Goal: Task Accomplishment & Management: Complete application form

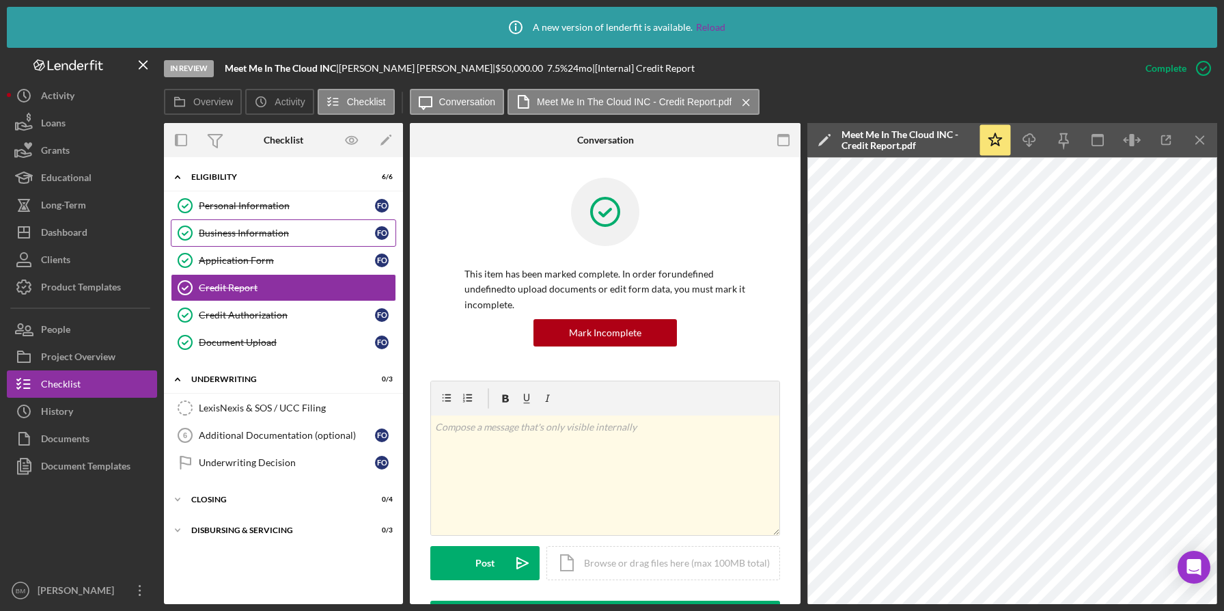
scroll to position [255, 0]
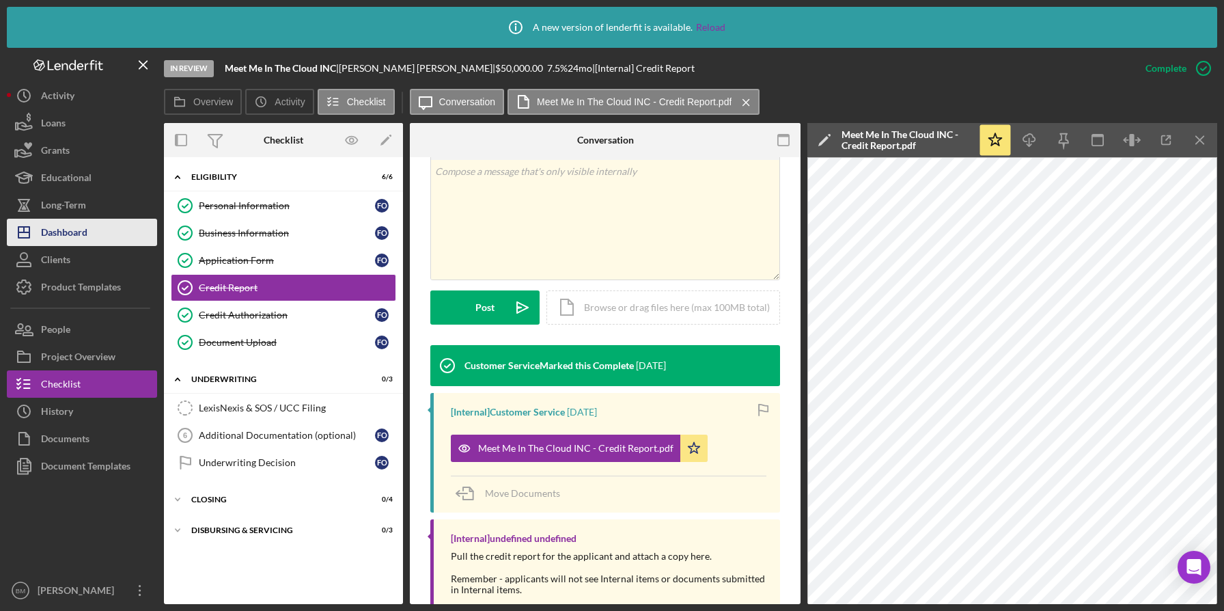
click at [105, 240] on button "Icon/Dashboard Dashboard" at bounding box center [82, 232] width 150 height 27
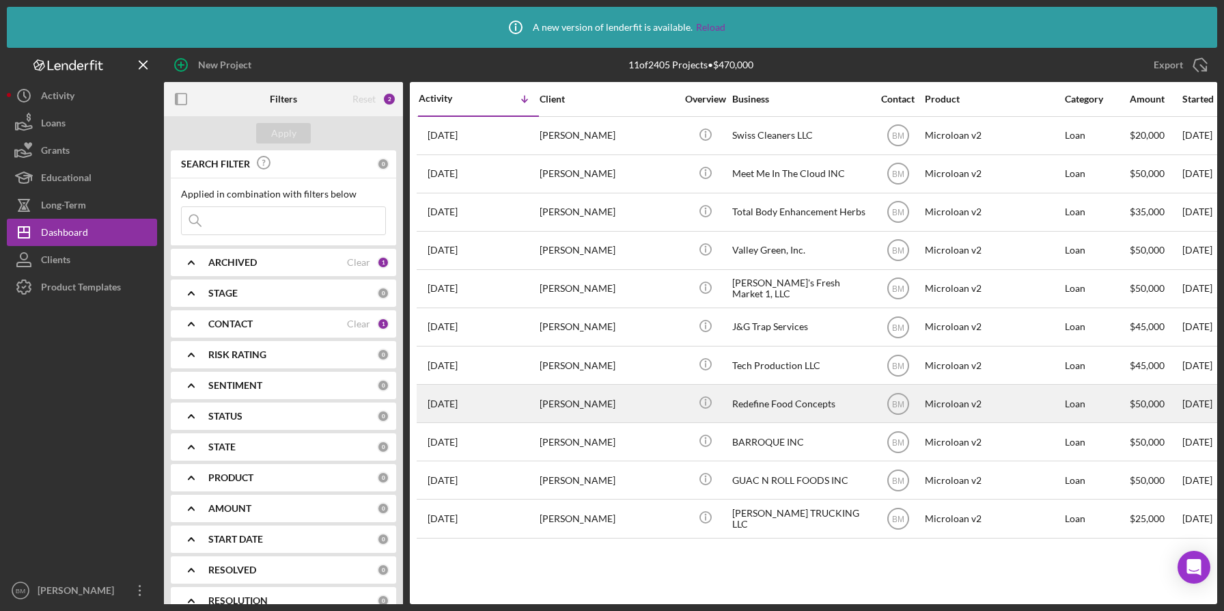
click at [743, 404] on div "Redefine Food Concepts" at bounding box center [800, 403] width 137 height 36
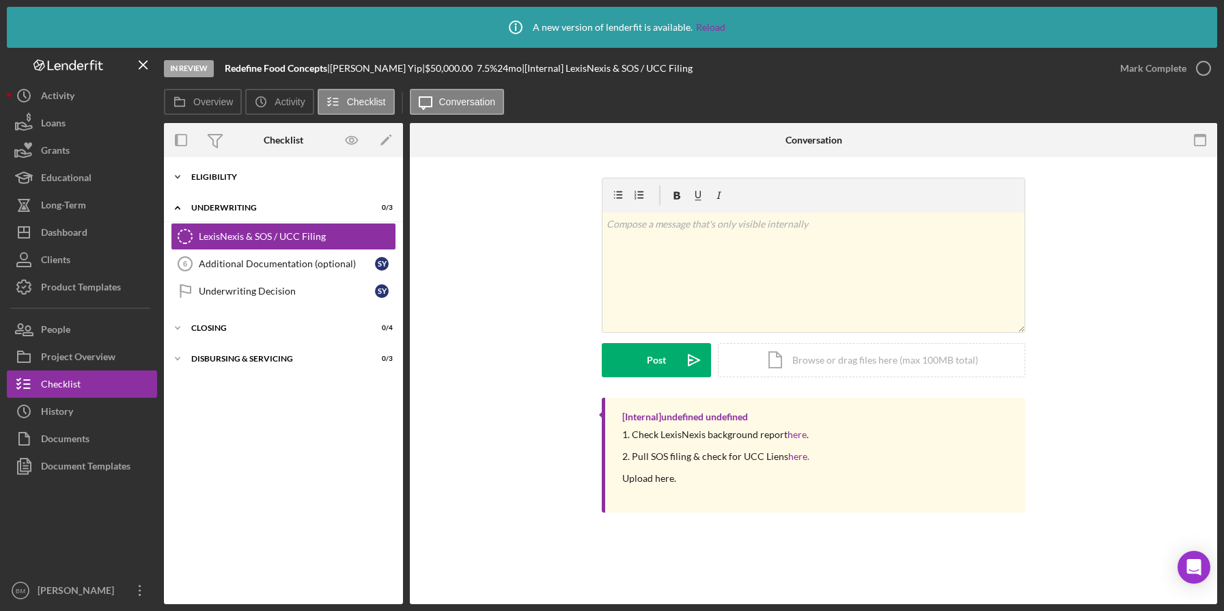
click at [250, 189] on div "Icon/Expander Eligibility 6 / 6" at bounding box center [283, 176] width 239 height 27
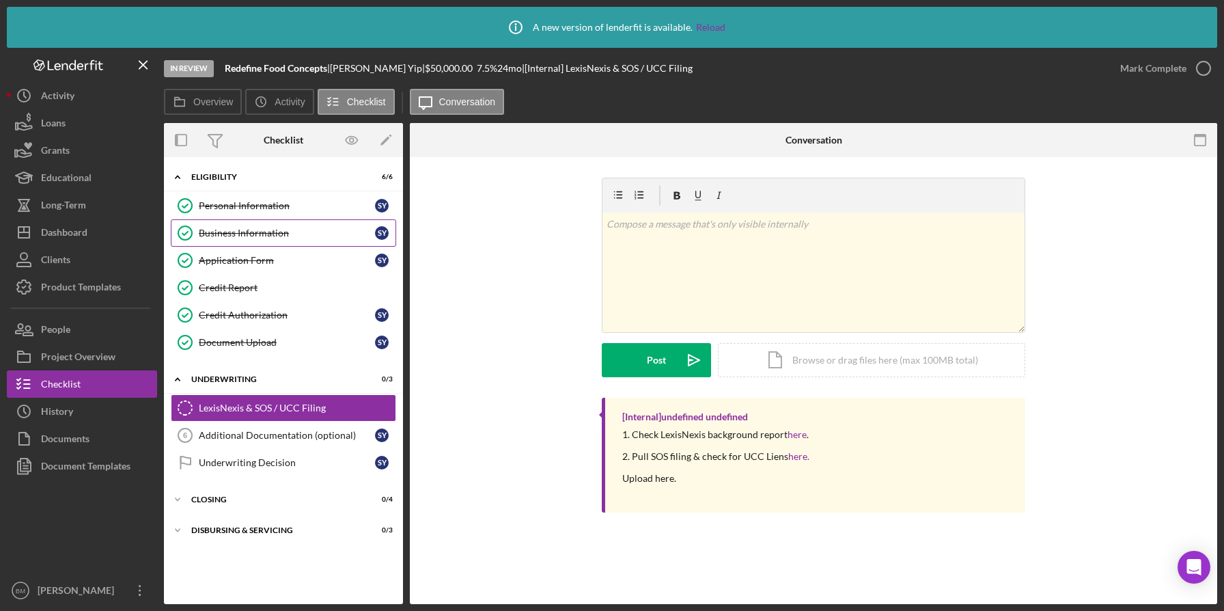
click at [254, 225] on link "Business Information Business Information S Y" at bounding box center [283, 232] width 225 height 27
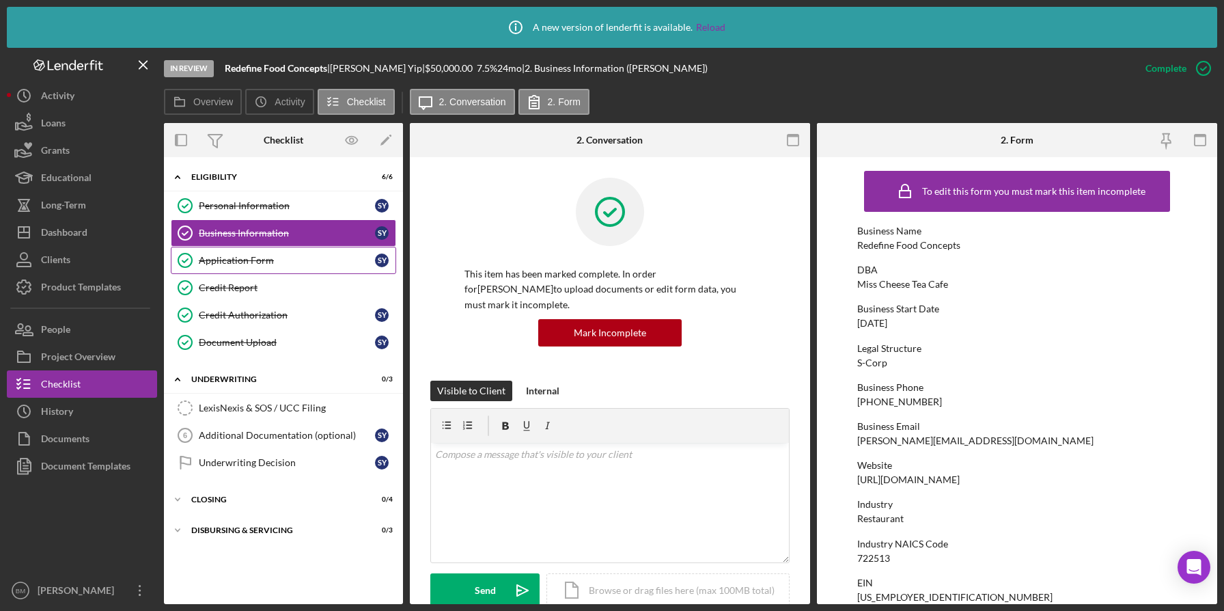
click at [271, 263] on div "Application Form" at bounding box center [287, 260] width 176 height 11
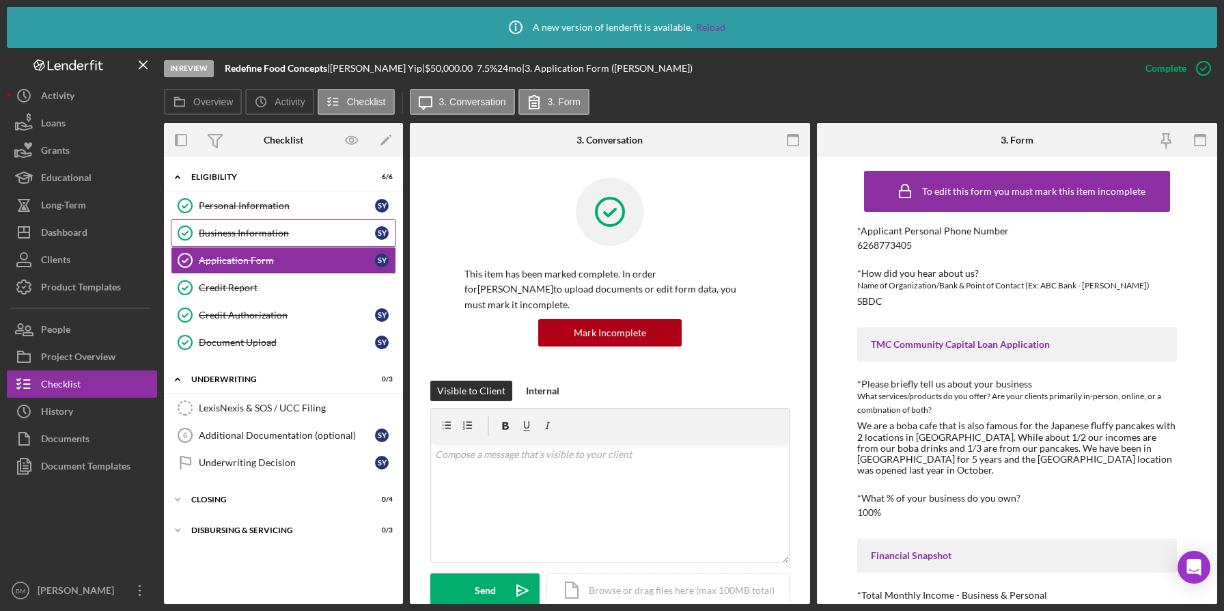
click at [272, 228] on div "Business Information" at bounding box center [287, 232] width 176 height 11
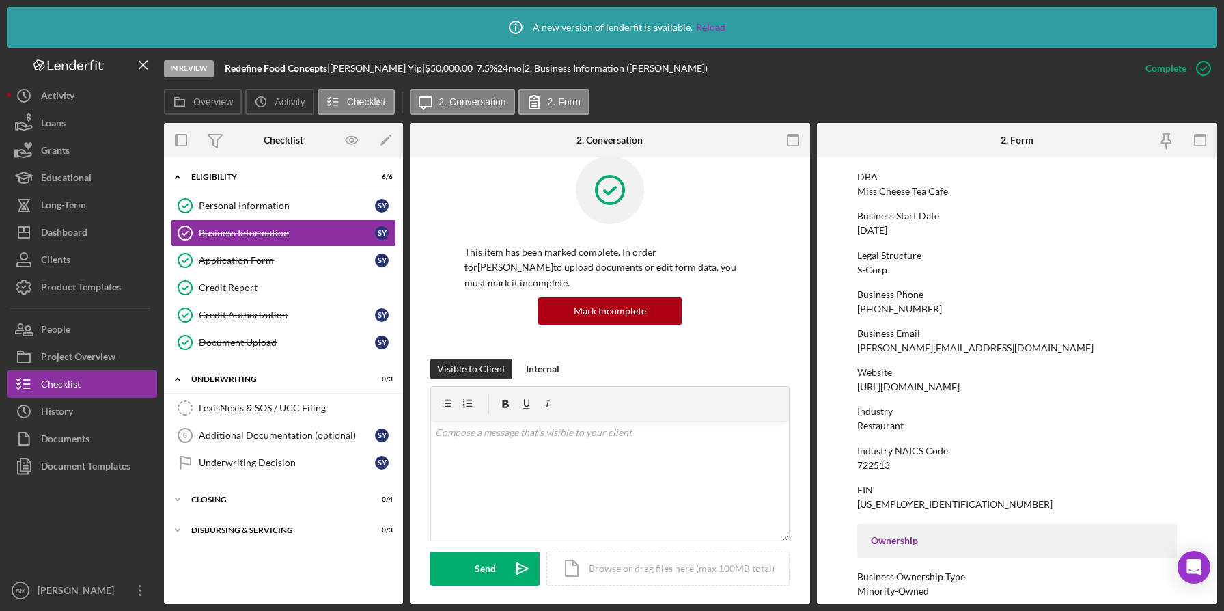
scroll to position [92, 0]
click at [839, 245] on form "To edit this form you must mark this item incomplete Business Name Redefine Foo…" at bounding box center [1017, 380] width 400 height 447
click at [764, 204] on div "This item has been marked complete. In order for Simon Yip to upload documents …" at bounding box center [609, 257] width 359 height 203
click at [331, 253] on link "Application Form Application Form S Y" at bounding box center [283, 260] width 225 height 27
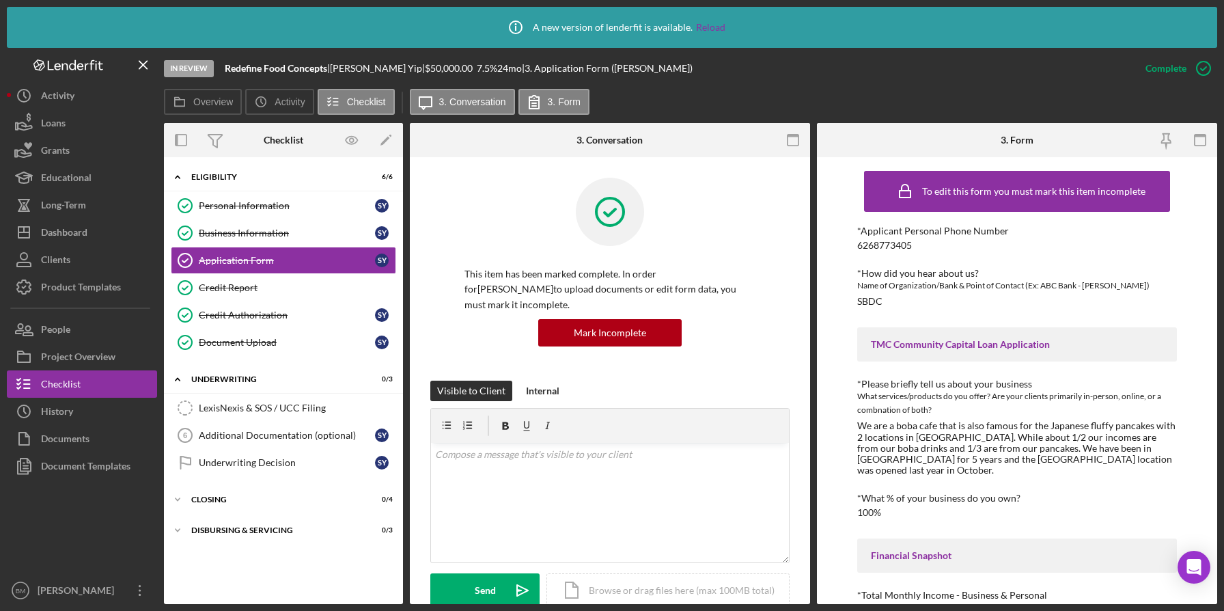
scroll to position [85, 0]
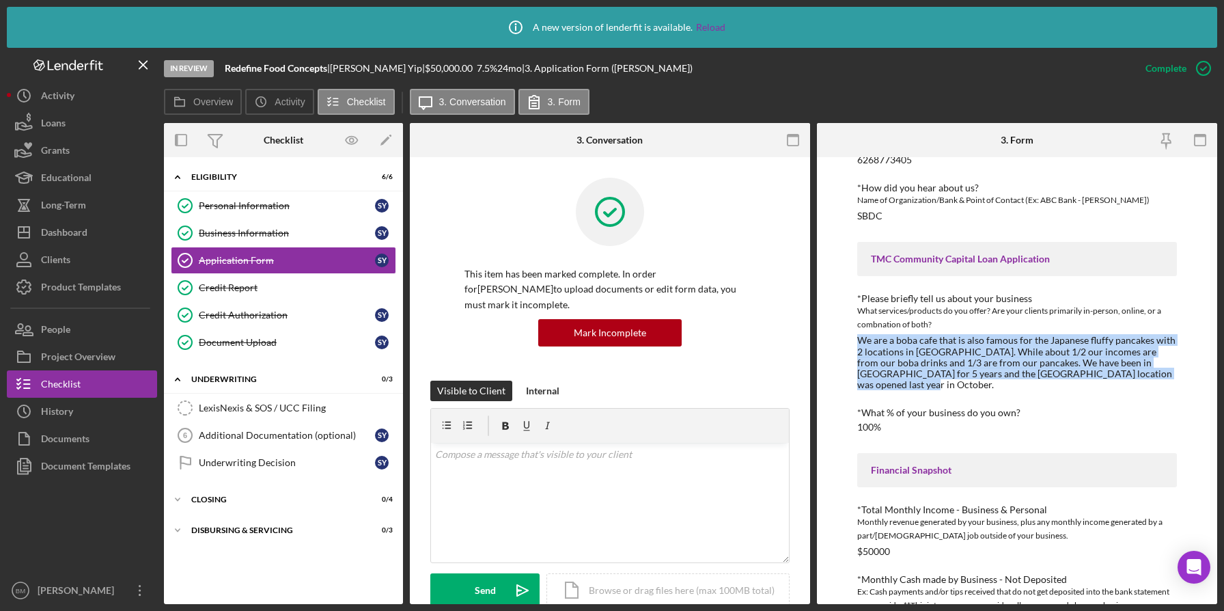
drag, startPoint x: 1134, startPoint y: 370, endPoint x: 851, endPoint y: 338, distance: 285.2
click at [851, 338] on div "To edit this form you must mark this item incomplete *Applicant Personal Phone …" at bounding box center [1017, 380] width 400 height 447
copy div "We are a boba cafe that is also famous for the Japanese fluffy pancakes with 2 …"
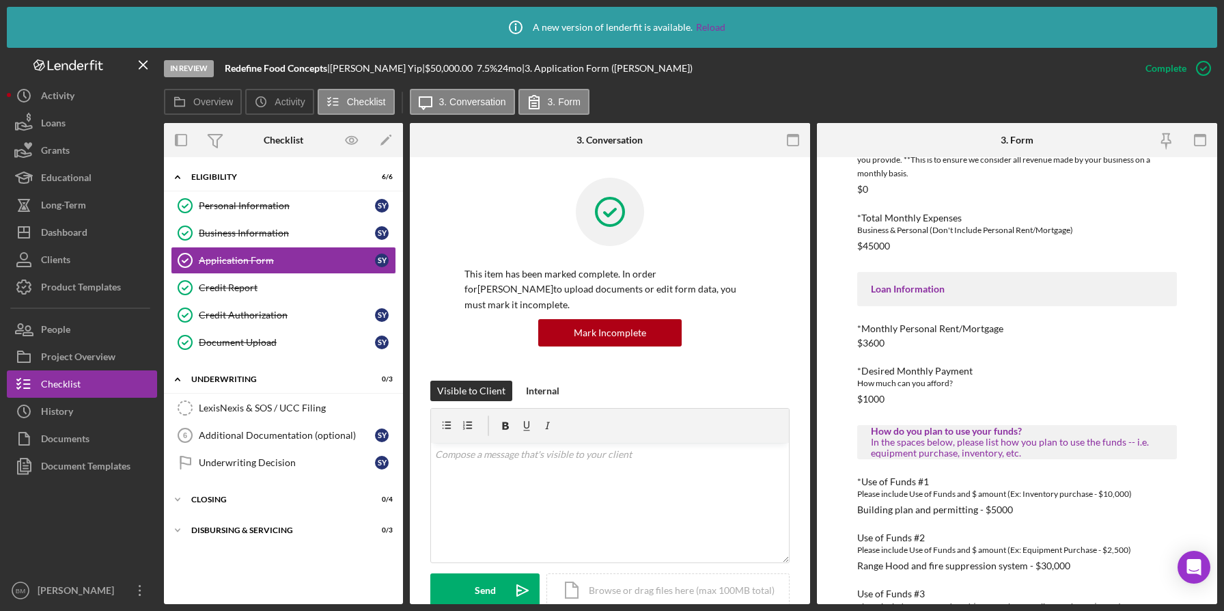
scroll to position [563, 0]
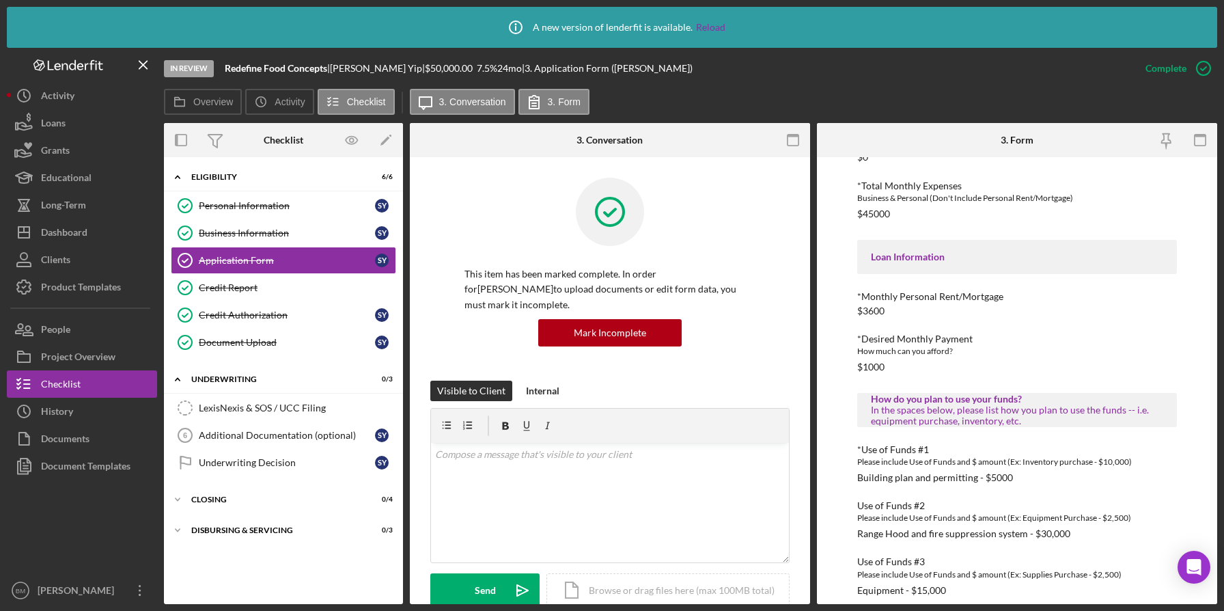
click at [857, 333] on div "*Desired Monthly Payment" at bounding box center [1017, 338] width 320 height 11
click at [314, 284] on div "Credit Report" at bounding box center [297, 287] width 197 height 11
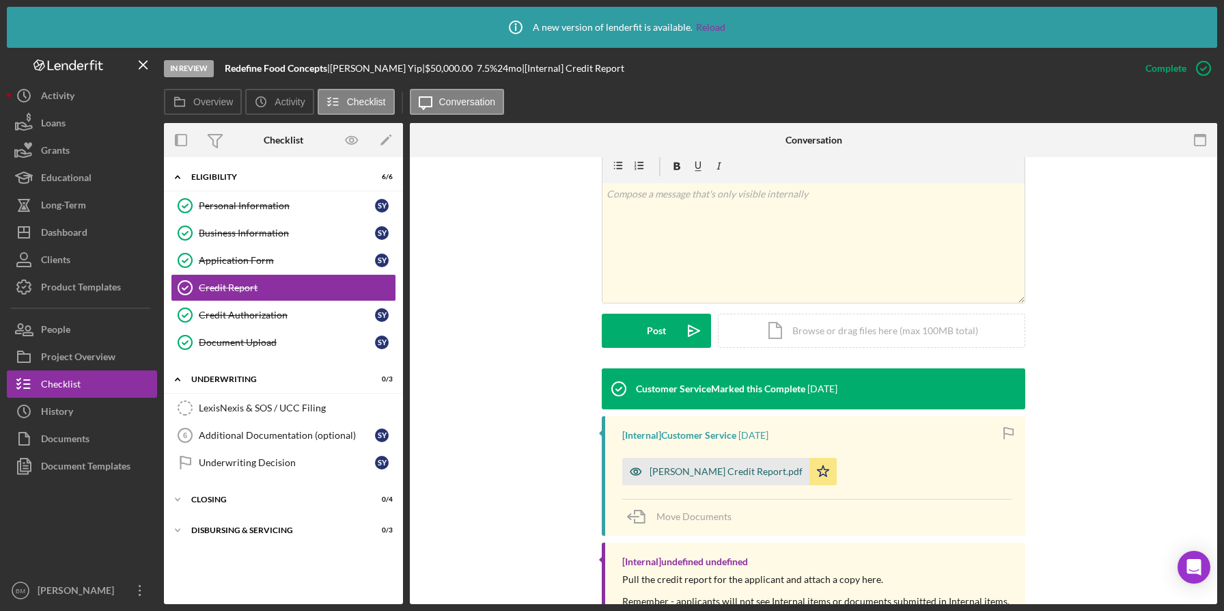
click at [669, 463] on div "Simon Yip Credit Report.pdf" at bounding box center [715, 471] width 187 height 27
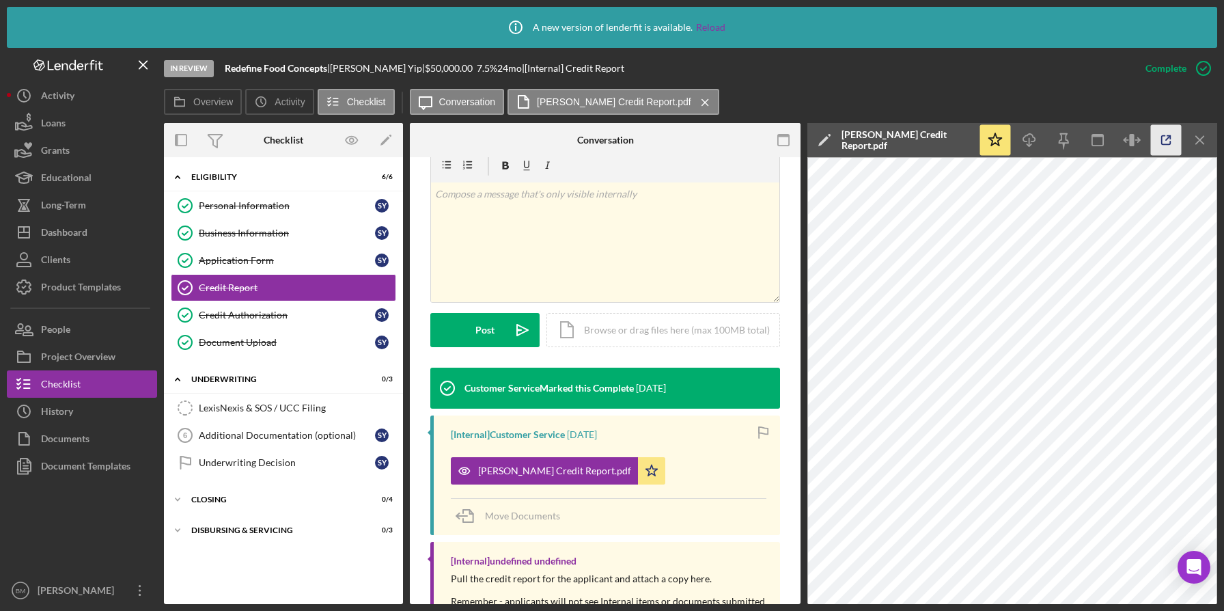
click at [1175, 143] on icon "button" at bounding box center [1166, 140] width 31 height 31
click at [336, 260] on div "Application Form" at bounding box center [287, 260] width 176 height 11
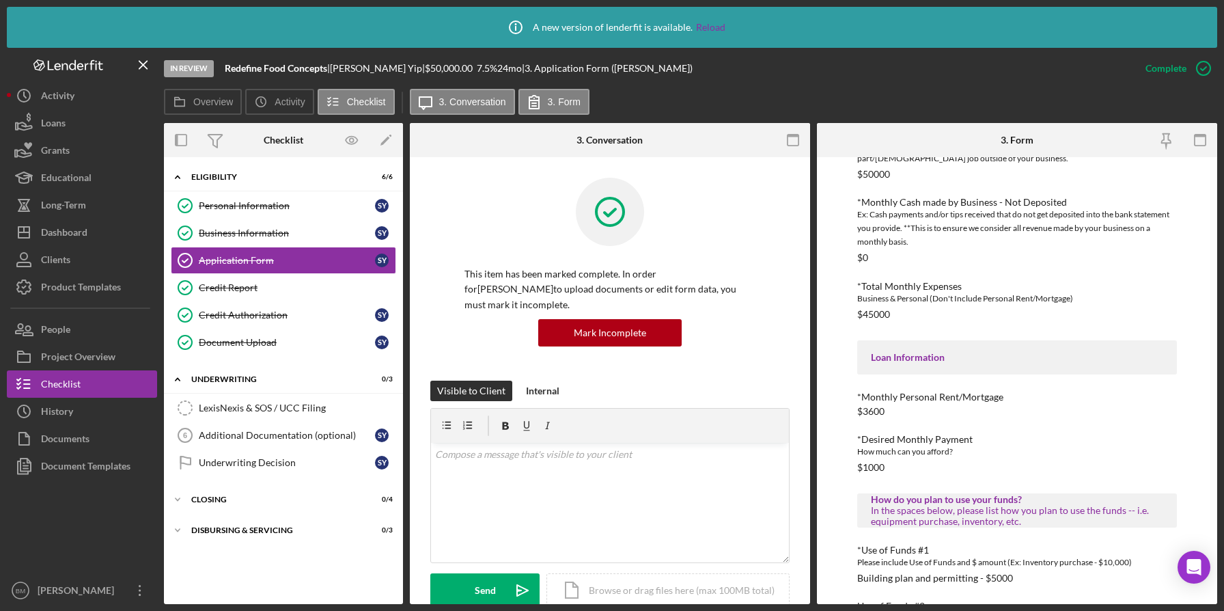
scroll to position [463, 0]
click at [301, 360] on div "Personal Information Personal Information S Y Business Information Business Inf…" at bounding box center [283, 277] width 239 height 171
click at [299, 350] on link "Document Upload Document Upload S Y" at bounding box center [283, 342] width 225 height 27
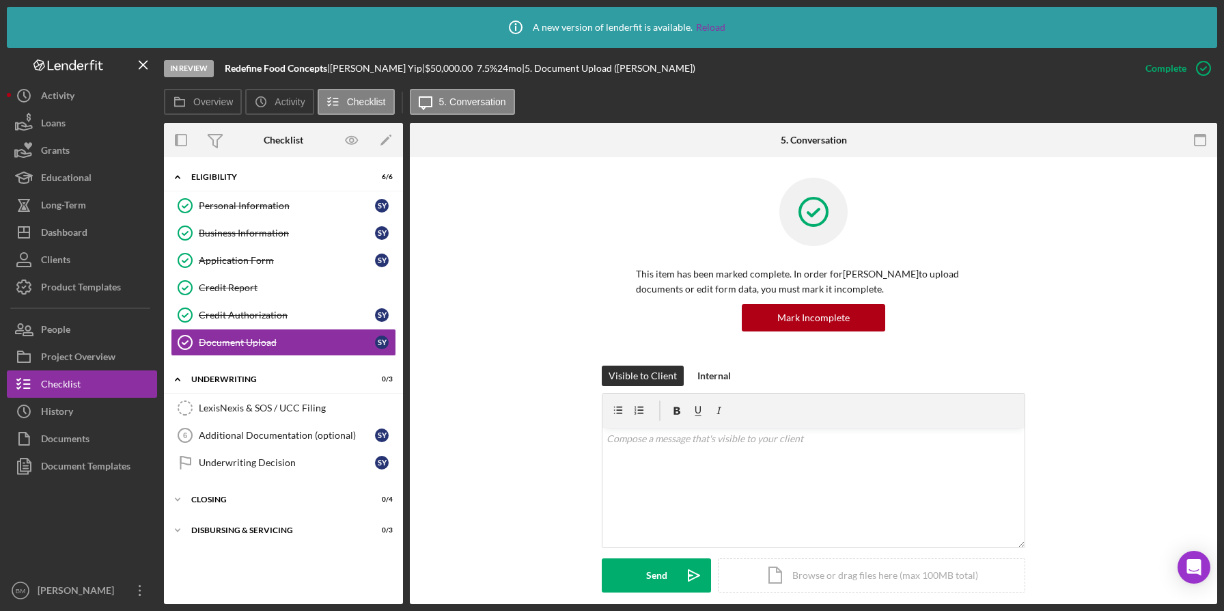
click at [906, 230] on div at bounding box center [813, 222] width 355 height 89
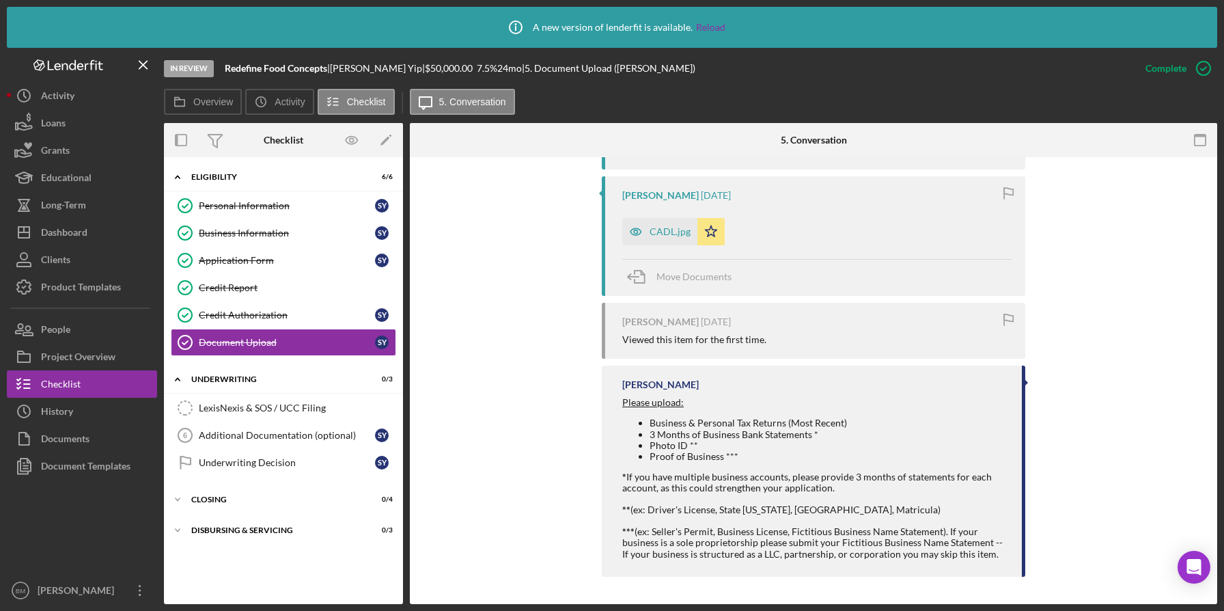
scroll to position [1215, 0]
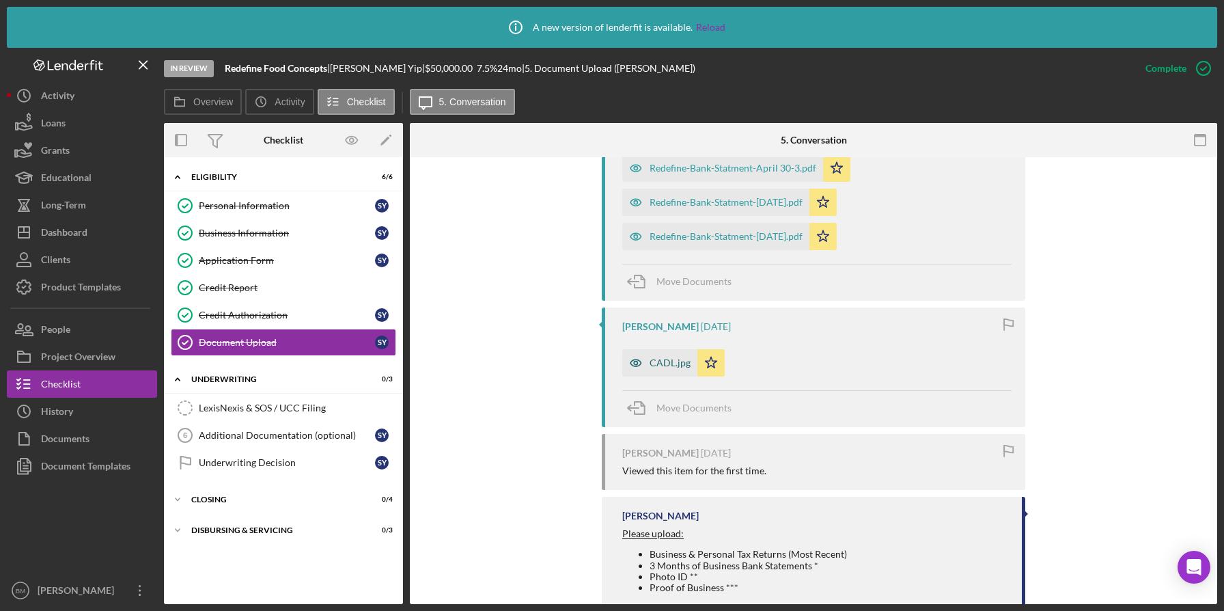
click at [652, 357] on div "CADL.jpg" at bounding box center [659, 362] width 75 height 27
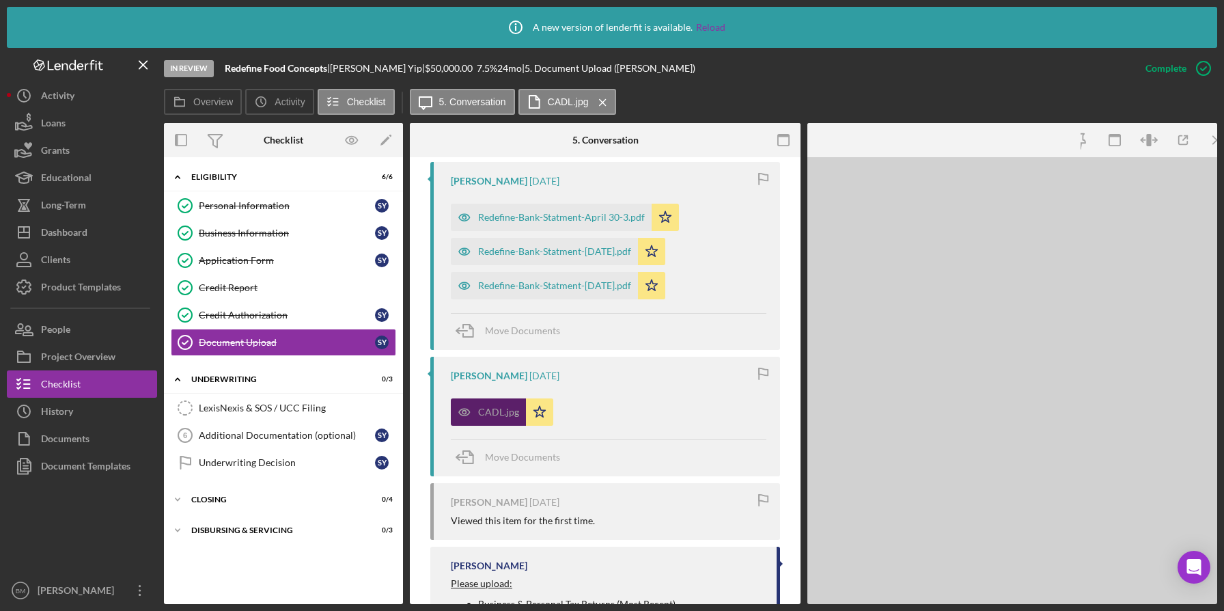
scroll to position [1248, 0]
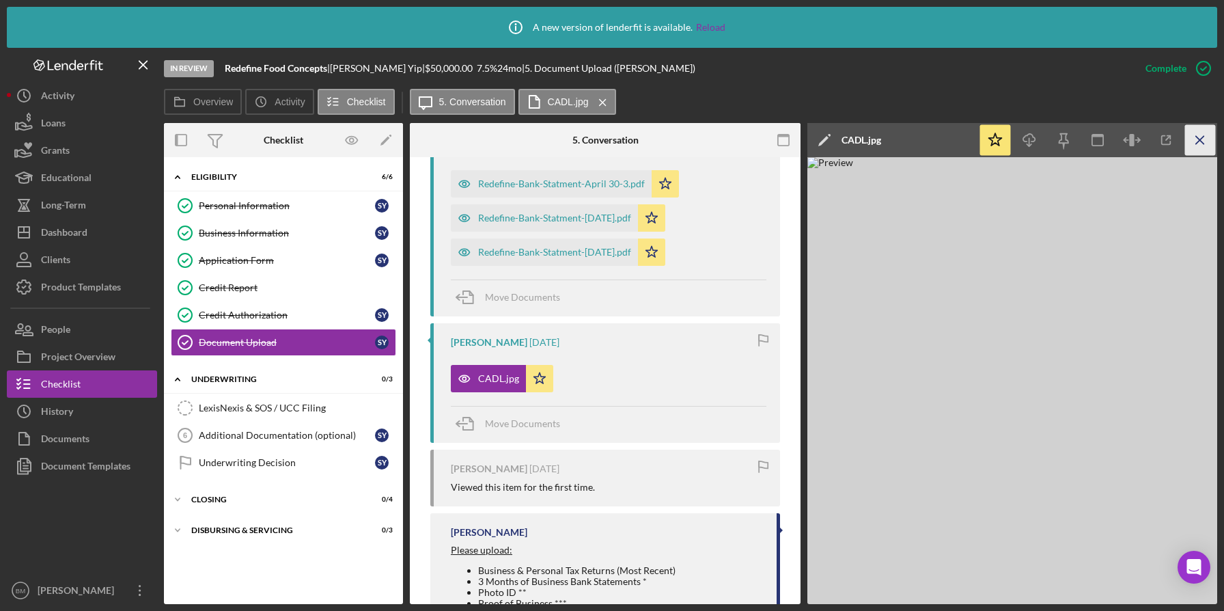
click at [1206, 148] on icon "Icon/Menu Close" at bounding box center [1200, 140] width 31 height 31
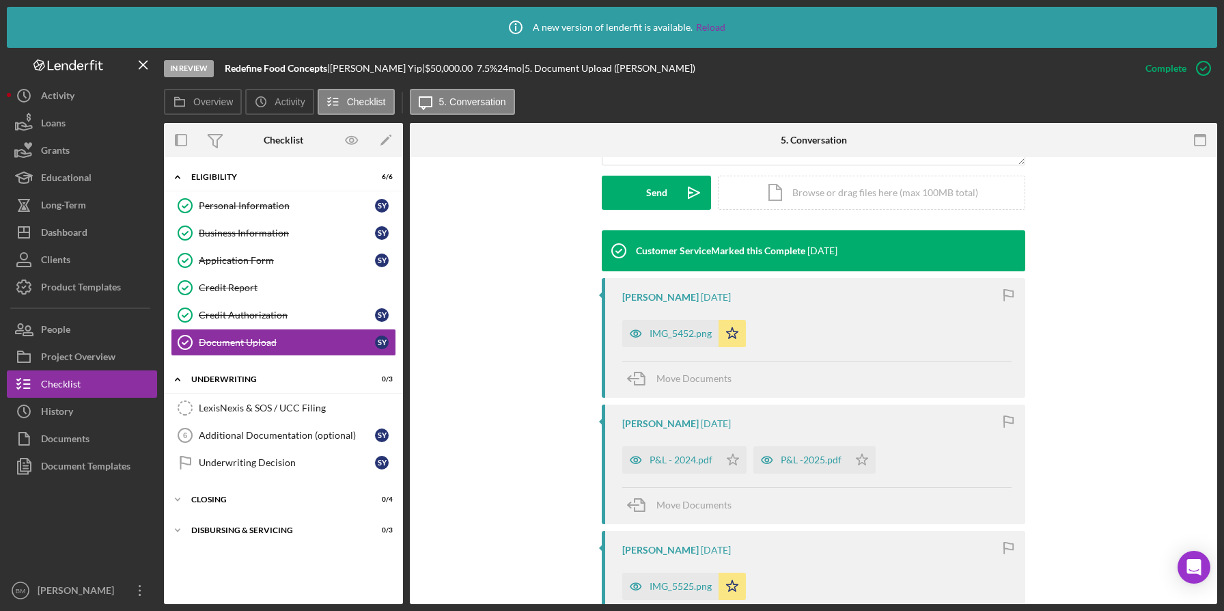
scroll to position [380, 0]
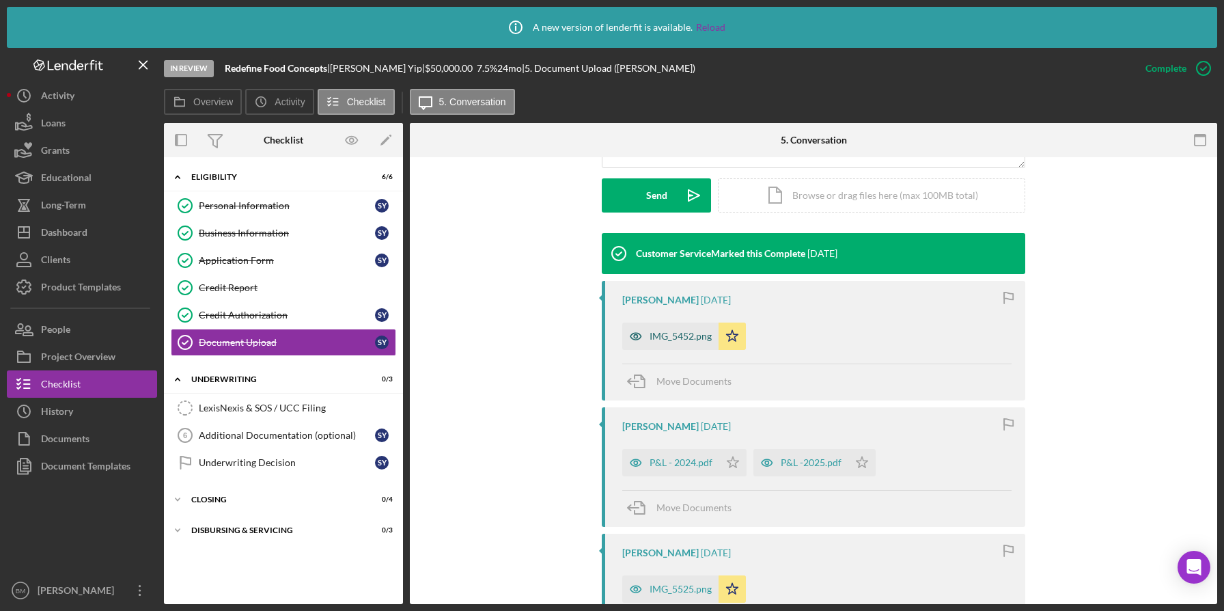
click at [683, 339] on div "IMG_5452.png" at bounding box center [681, 336] width 62 height 11
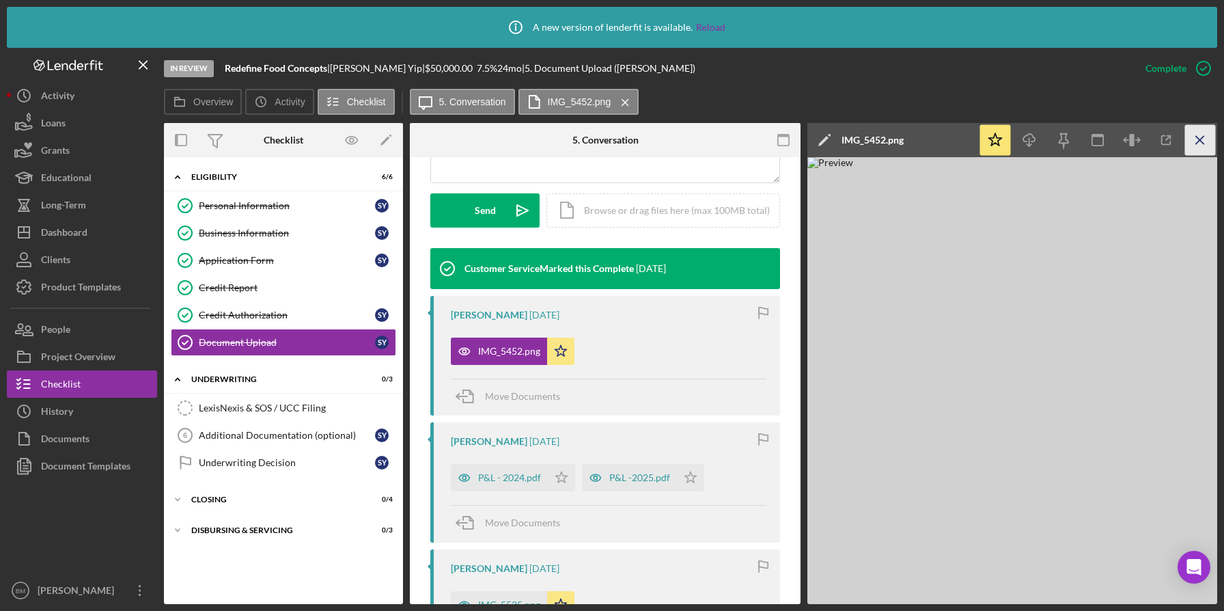
click at [1195, 141] on icon "Icon/Menu Close" at bounding box center [1200, 140] width 31 height 31
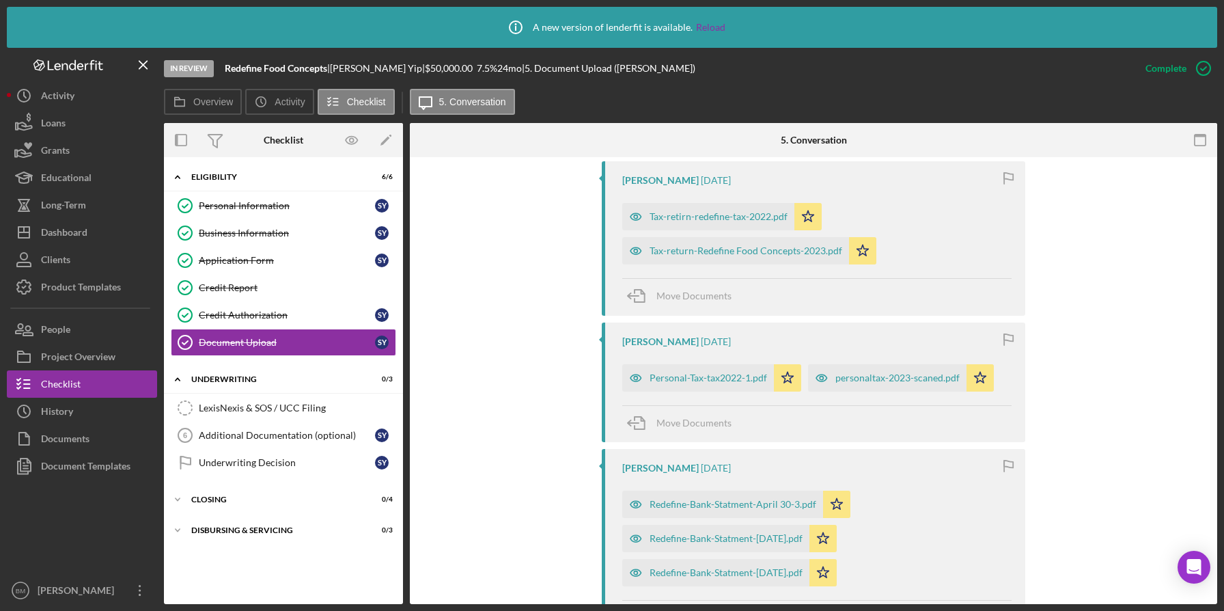
scroll to position [878, 0]
click at [782, 262] on div "Tax-return-Redefine Food Concepts-2023.pdf" at bounding box center [735, 251] width 227 height 27
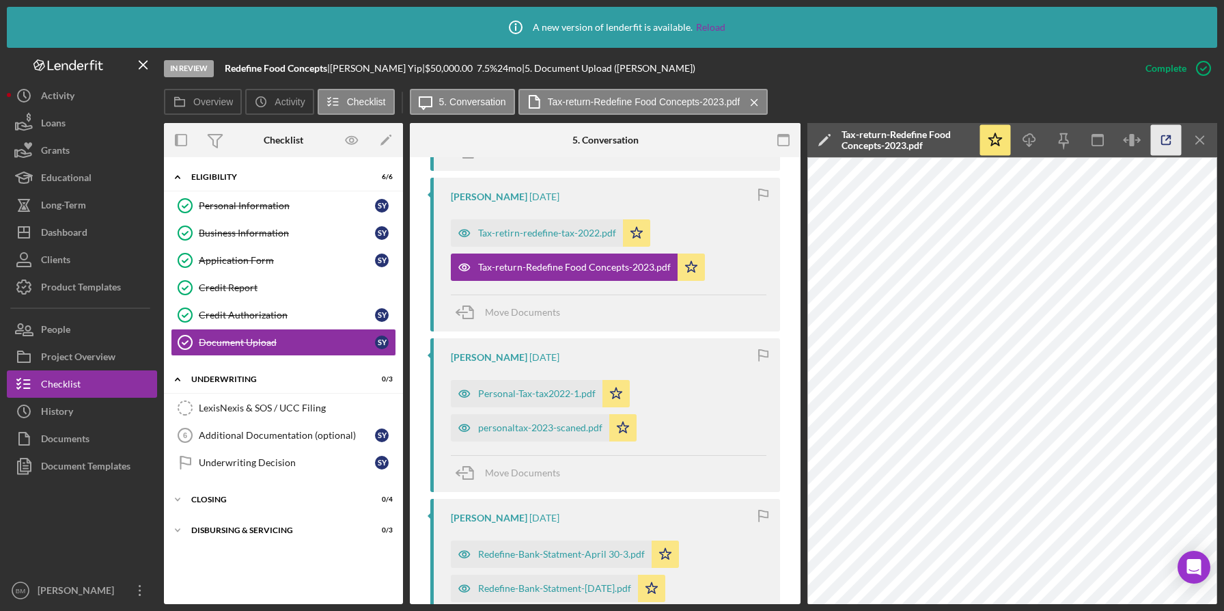
click at [1163, 147] on icon "button" at bounding box center [1166, 140] width 31 height 31
click at [261, 290] on div "Credit Report" at bounding box center [297, 287] width 197 height 11
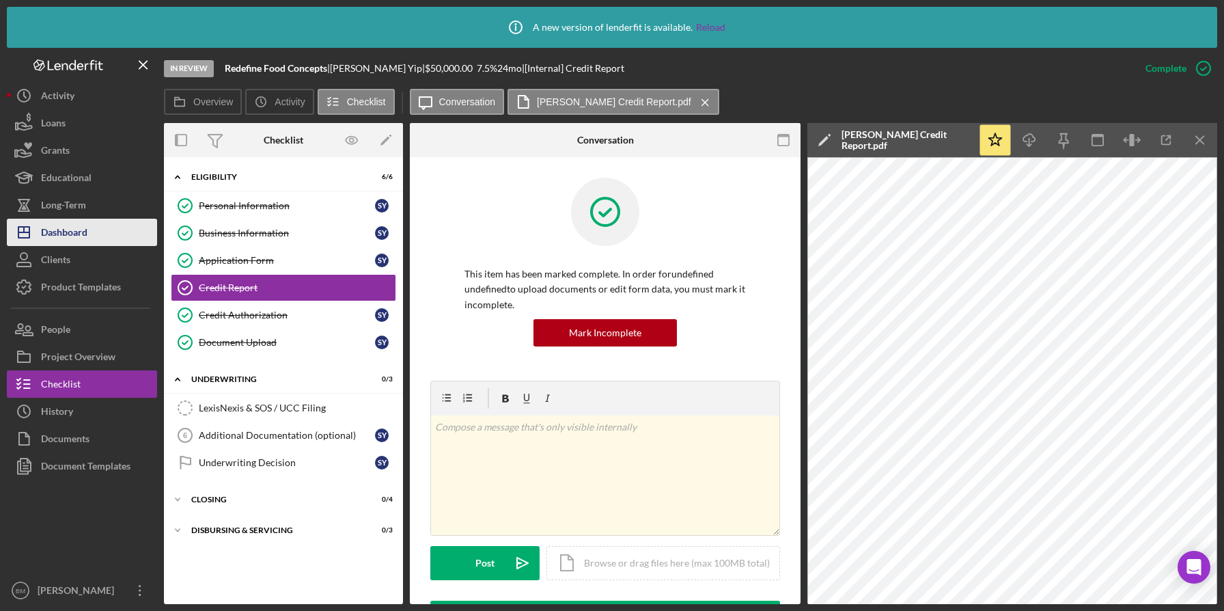
click at [95, 242] on button "Icon/Dashboard Dashboard" at bounding box center [82, 232] width 150 height 27
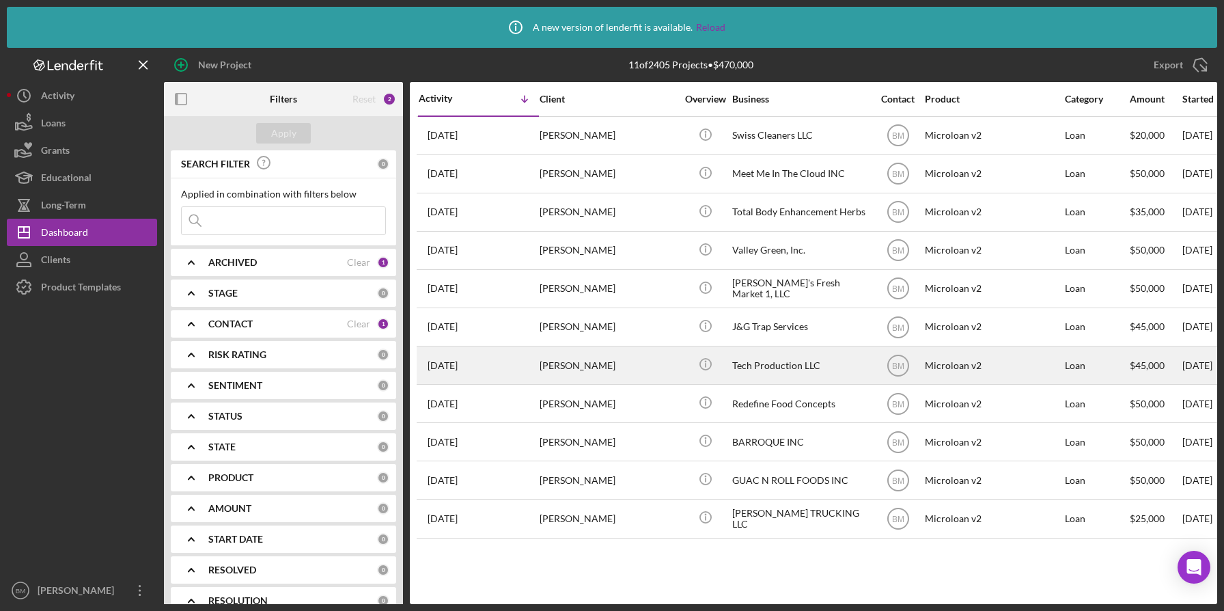
click at [665, 371] on div "Felton Richardson" at bounding box center [608, 365] width 137 height 36
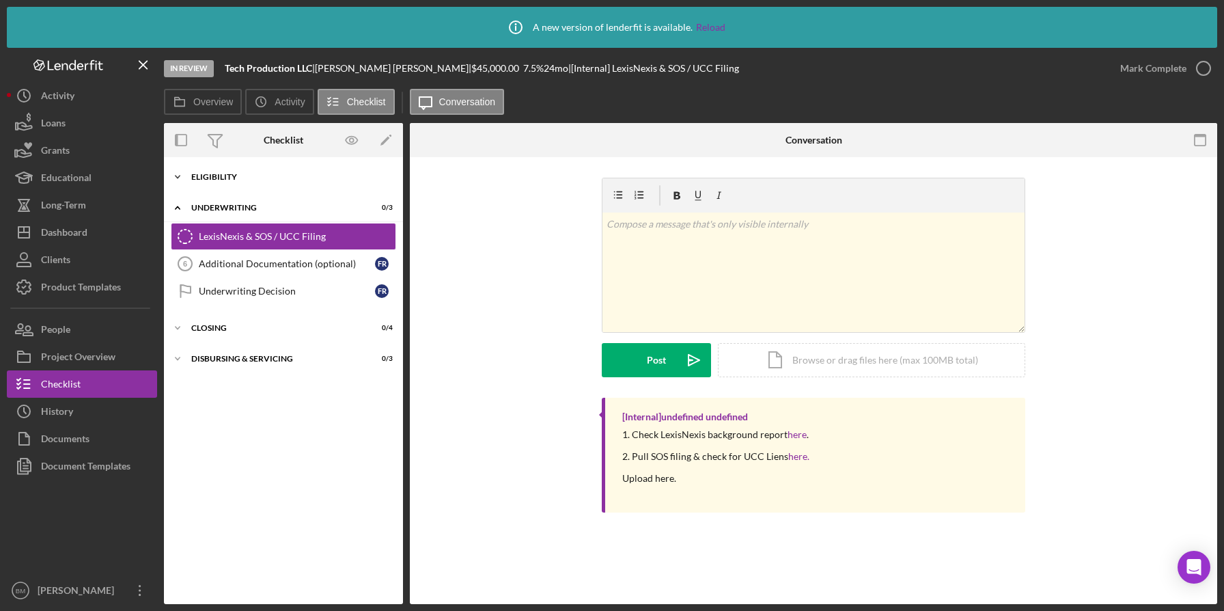
click at [247, 169] on div "Icon/Expander Eligibility 6 / 6" at bounding box center [283, 176] width 239 height 27
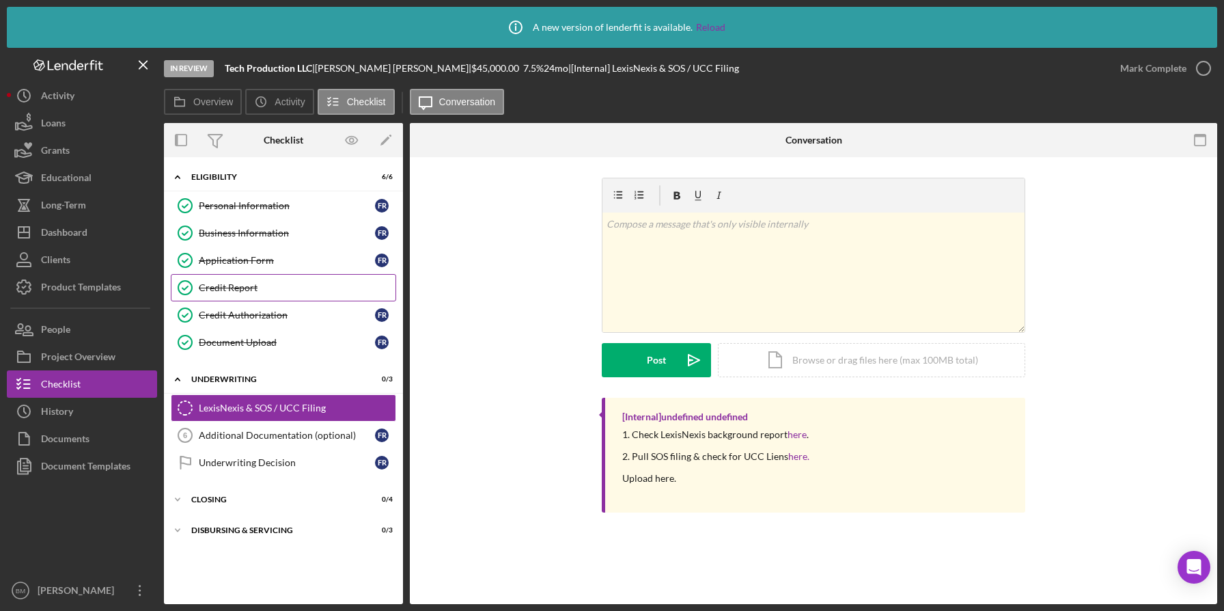
click at [230, 276] on link "Credit Report Credit Report" at bounding box center [283, 287] width 225 height 27
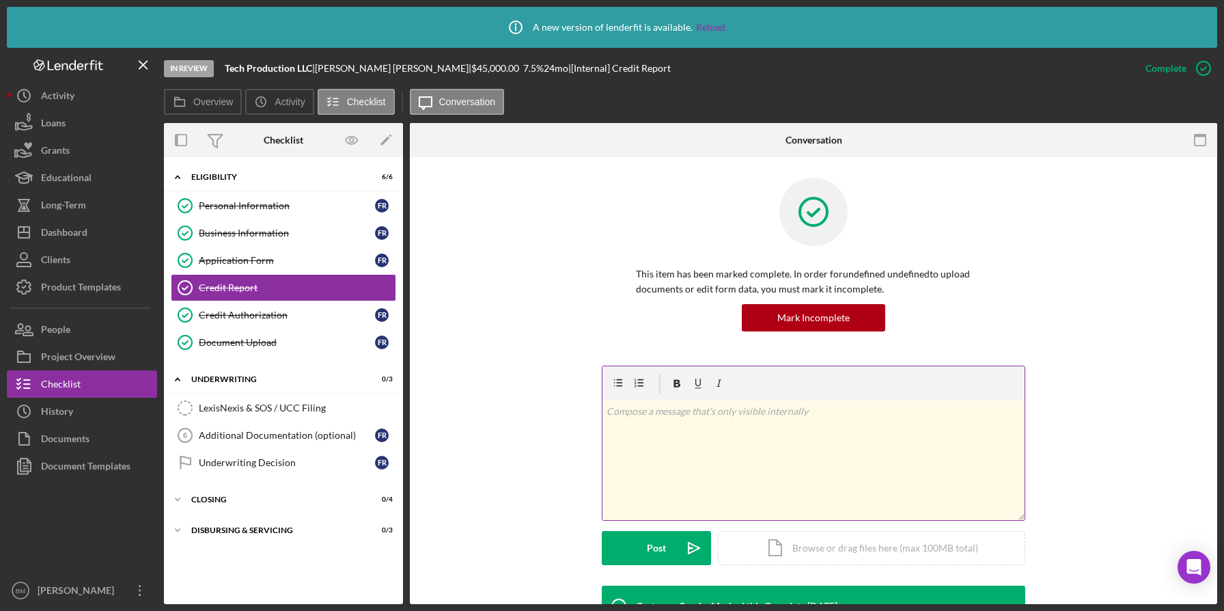
scroll to position [295, 0]
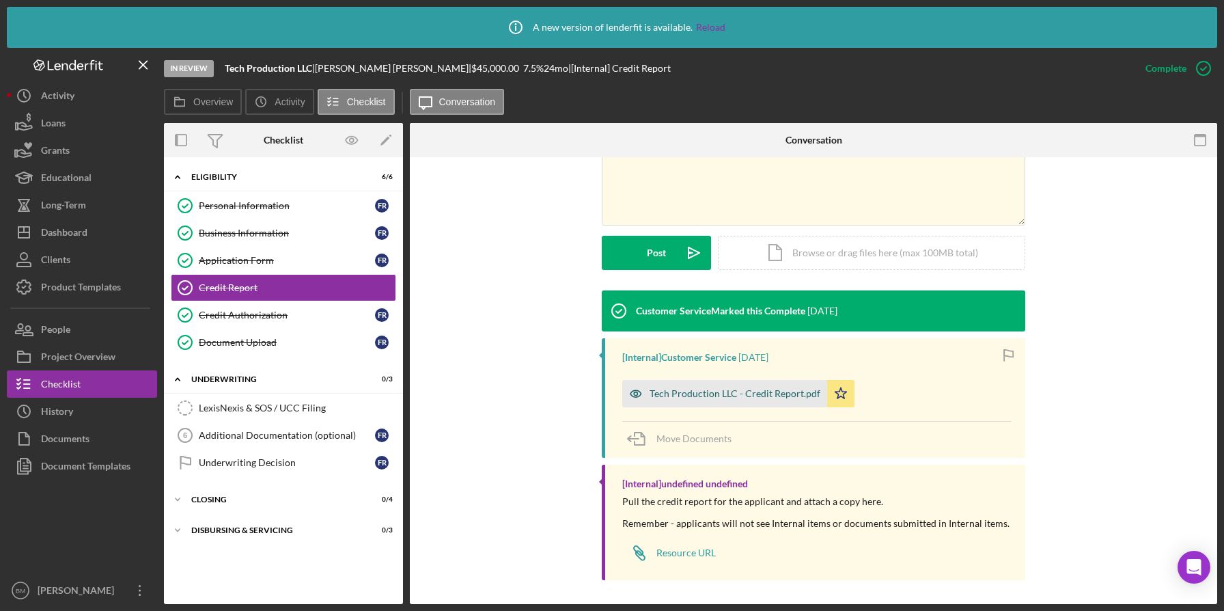
click at [701, 395] on div "Tech Production LLC - Credit Report.pdf" at bounding box center [735, 393] width 171 height 11
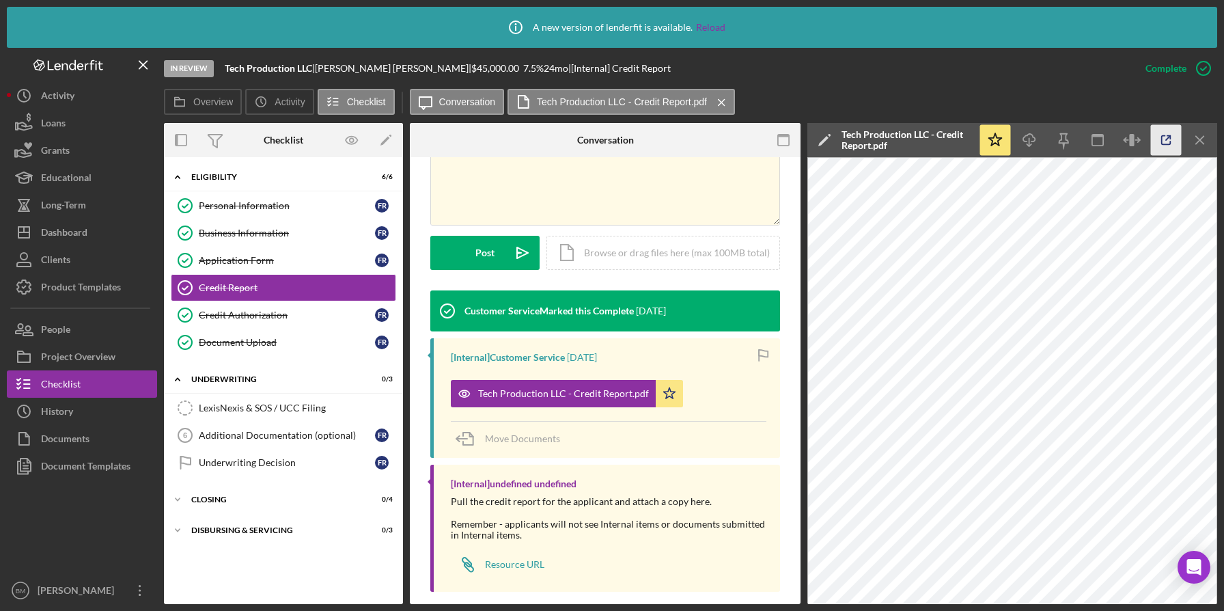
click at [1161, 145] on icon "button" at bounding box center [1166, 140] width 31 height 31
click at [275, 255] on div "Application Form" at bounding box center [287, 260] width 176 height 11
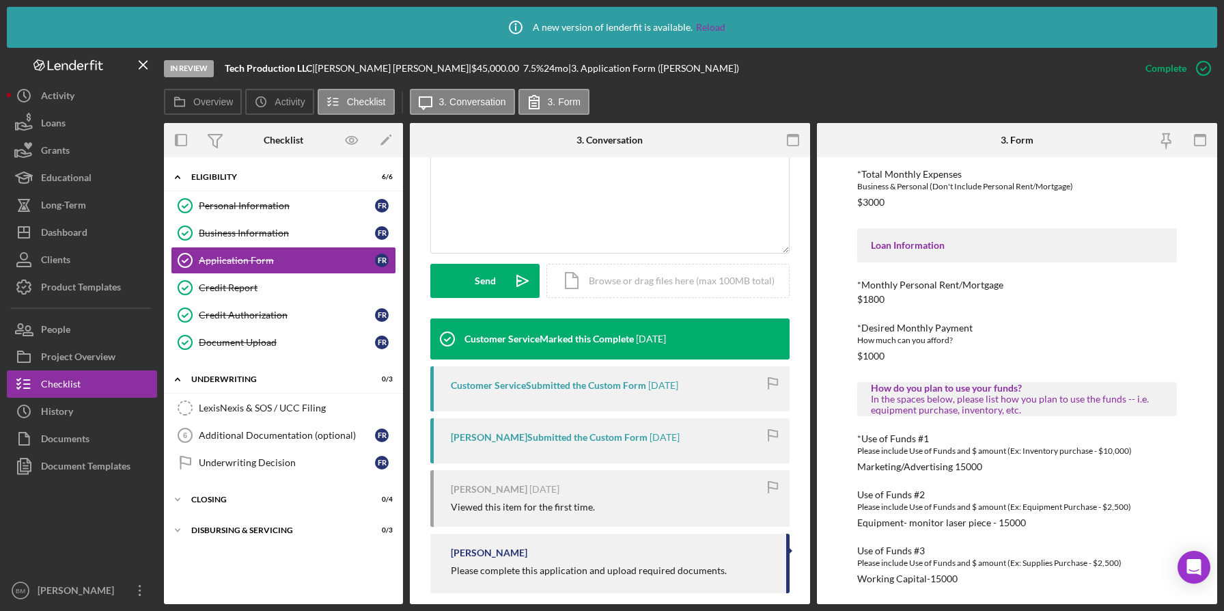
scroll to position [529, 0]
click at [219, 229] on div "Business Information" at bounding box center [287, 232] width 176 height 11
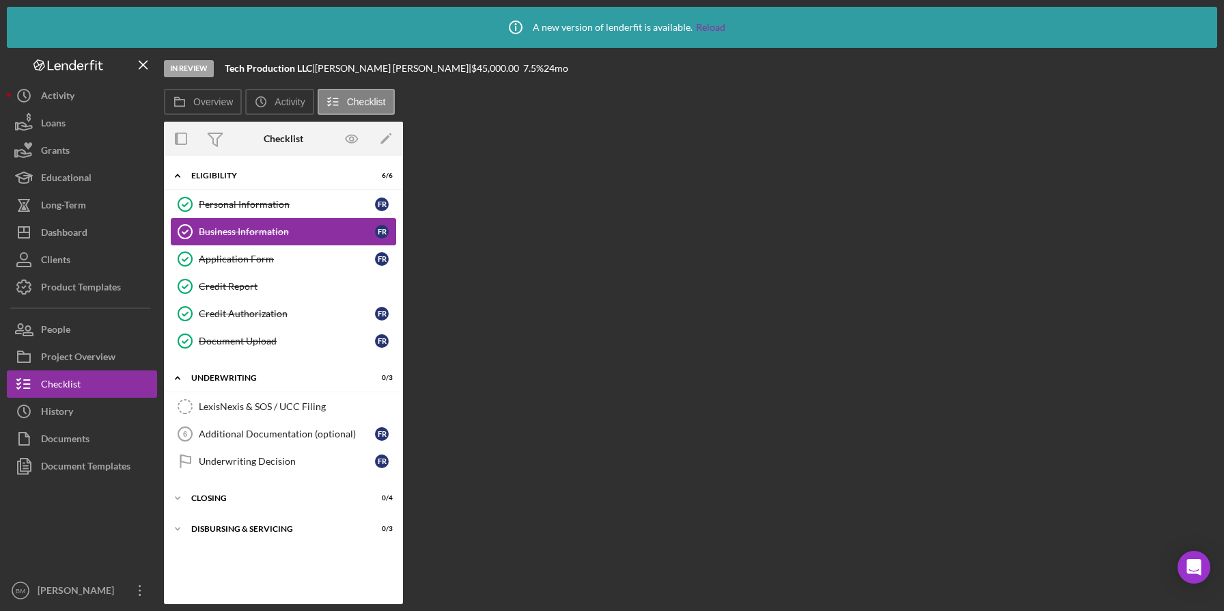
click at [226, 234] on div "Business Information" at bounding box center [287, 231] width 176 height 11
click at [242, 269] on link "Application Form Application Form F R" at bounding box center [283, 258] width 225 height 27
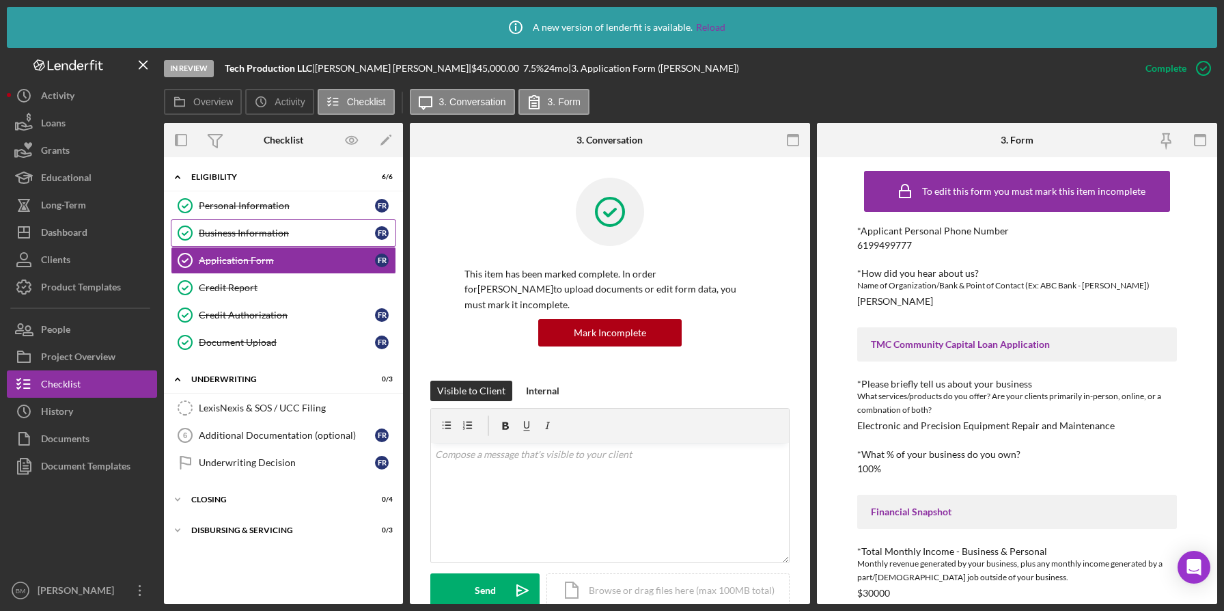
click at [269, 223] on link "Business Information Business Information F R" at bounding box center [283, 232] width 225 height 27
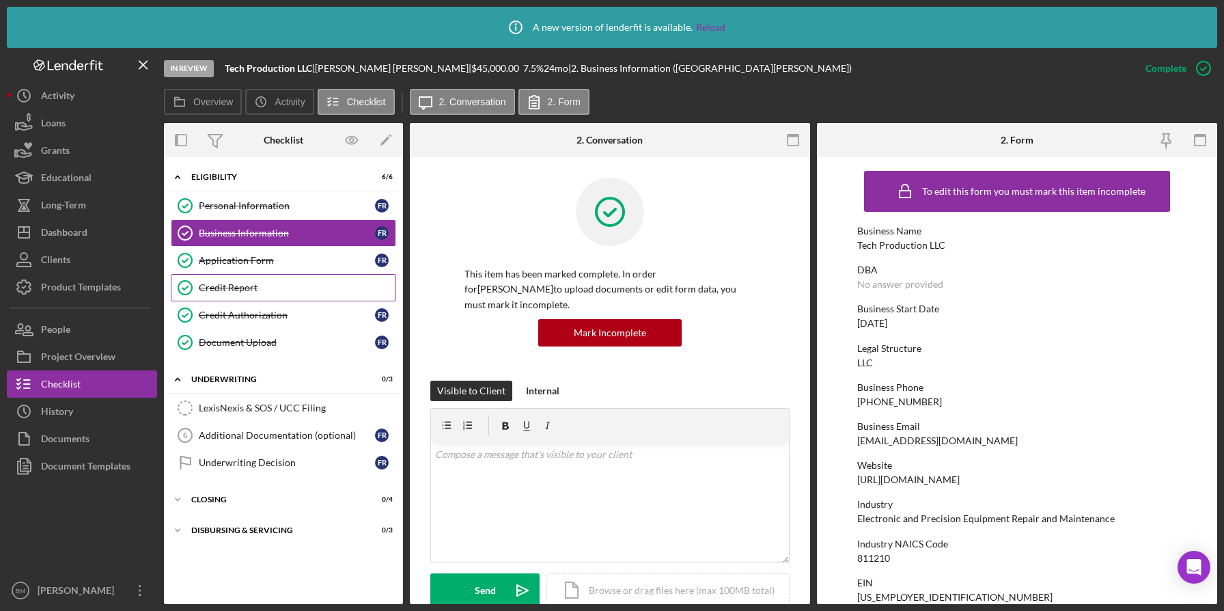
click at [254, 292] on div "Credit Report" at bounding box center [297, 287] width 197 height 11
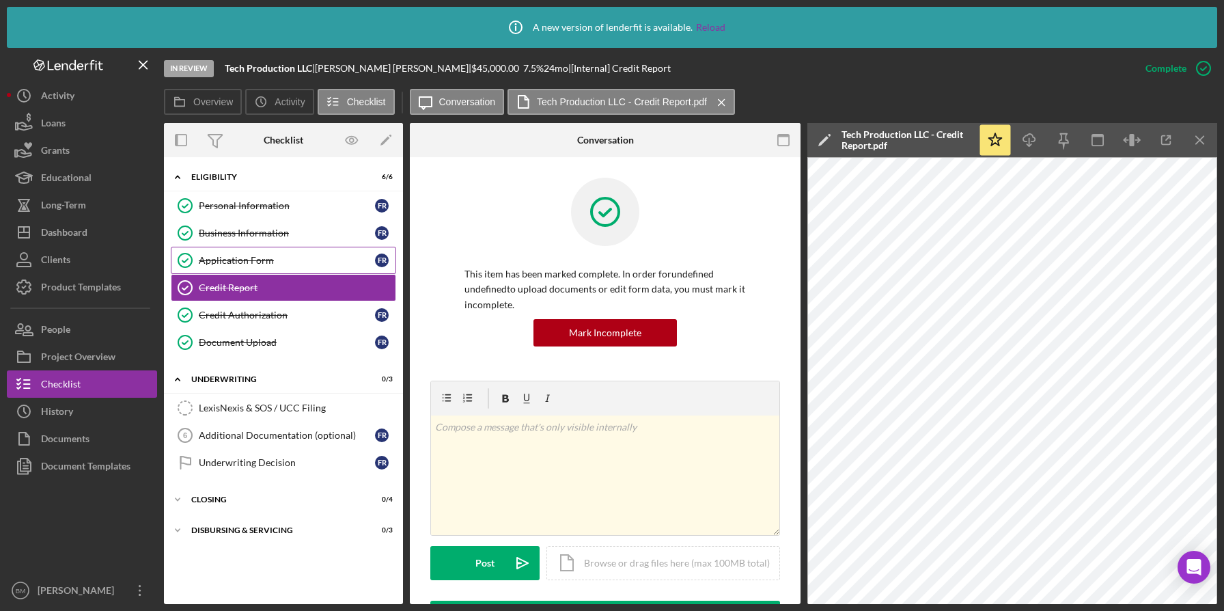
click at [277, 255] on div "Application Form" at bounding box center [287, 260] width 176 height 11
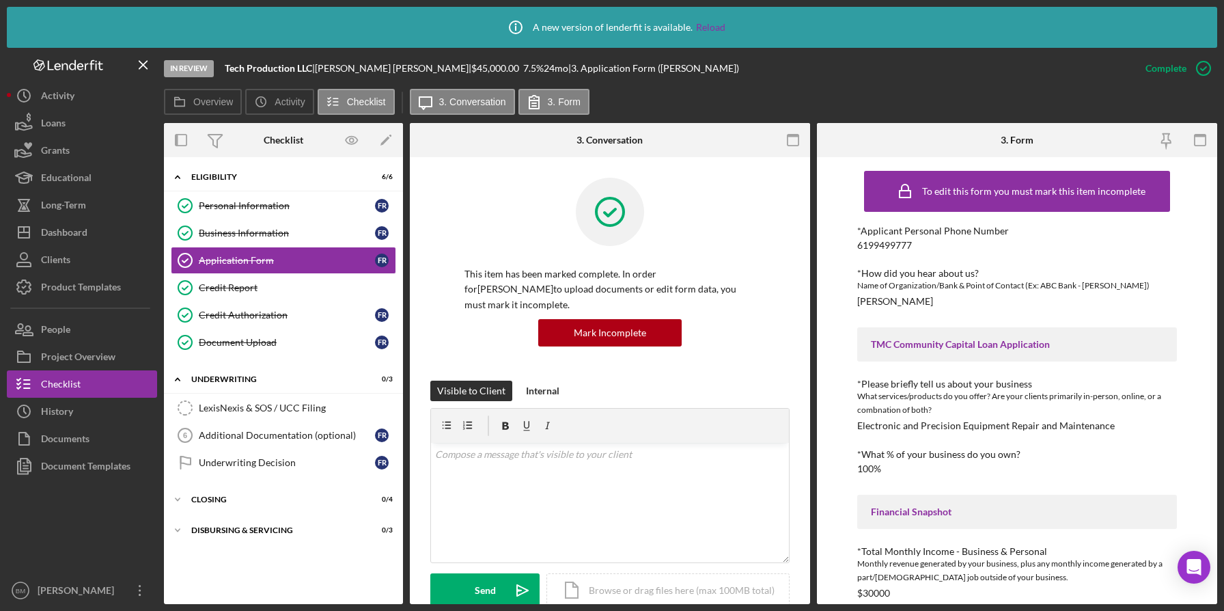
click at [873, 242] on div "6199499777" at bounding box center [884, 245] width 55 height 11
copy div "6199499777"
click at [619, 98] on div "Overview Icon/History Activity Checklist Icon/Message 3. Conversation 3. Form" at bounding box center [690, 102] width 1053 height 27
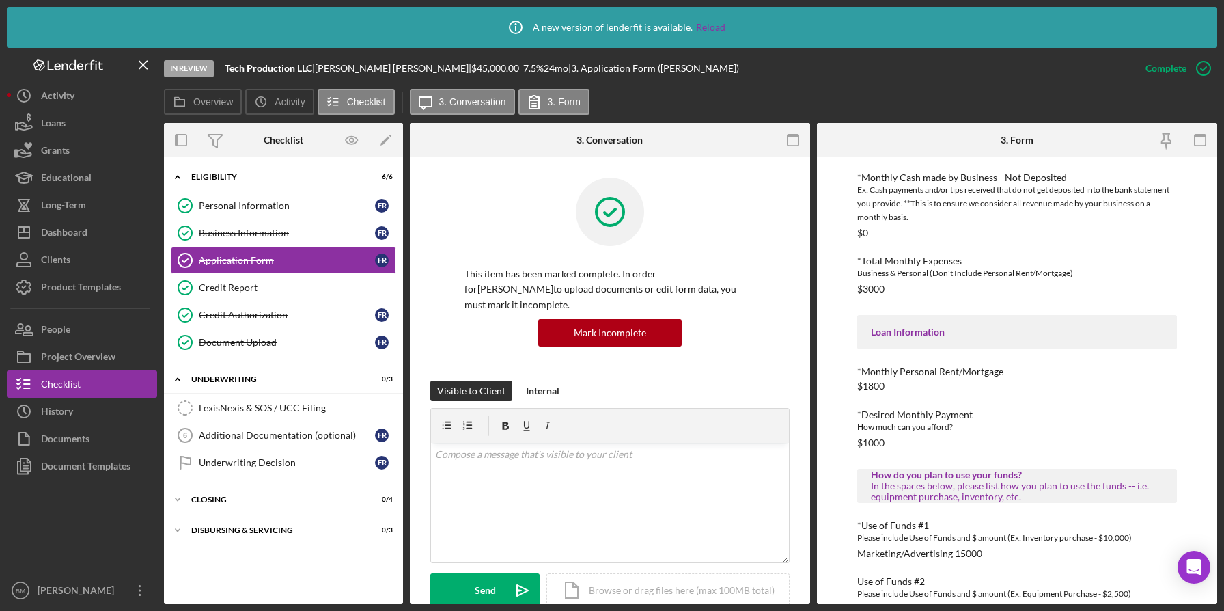
scroll to position [530, 0]
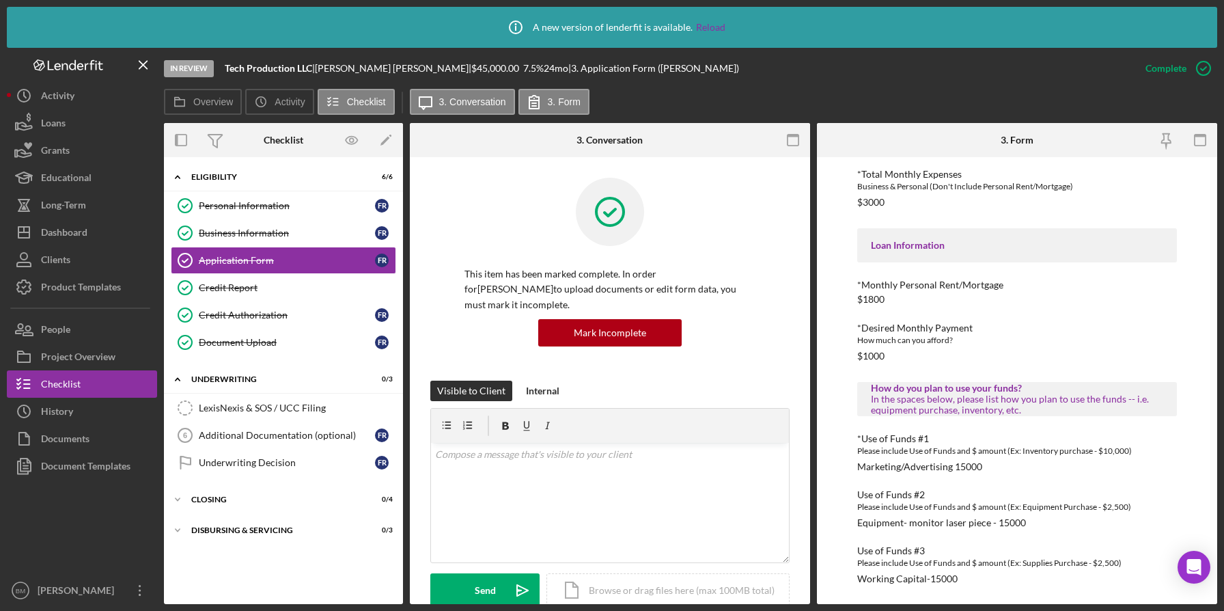
click at [928, 265] on div "*Applicant Personal Phone Number 6199499777 *How did you hear about us? Name of…" at bounding box center [1017, 139] width 320 height 889
click at [906, 288] on div "*Monthly Personal Rent/Mortgage" at bounding box center [1017, 284] width 320 height 11
click at [888, 329] on div "*Desired Monthly Payment" at bounding box center [1017, 327] width 320 height 11
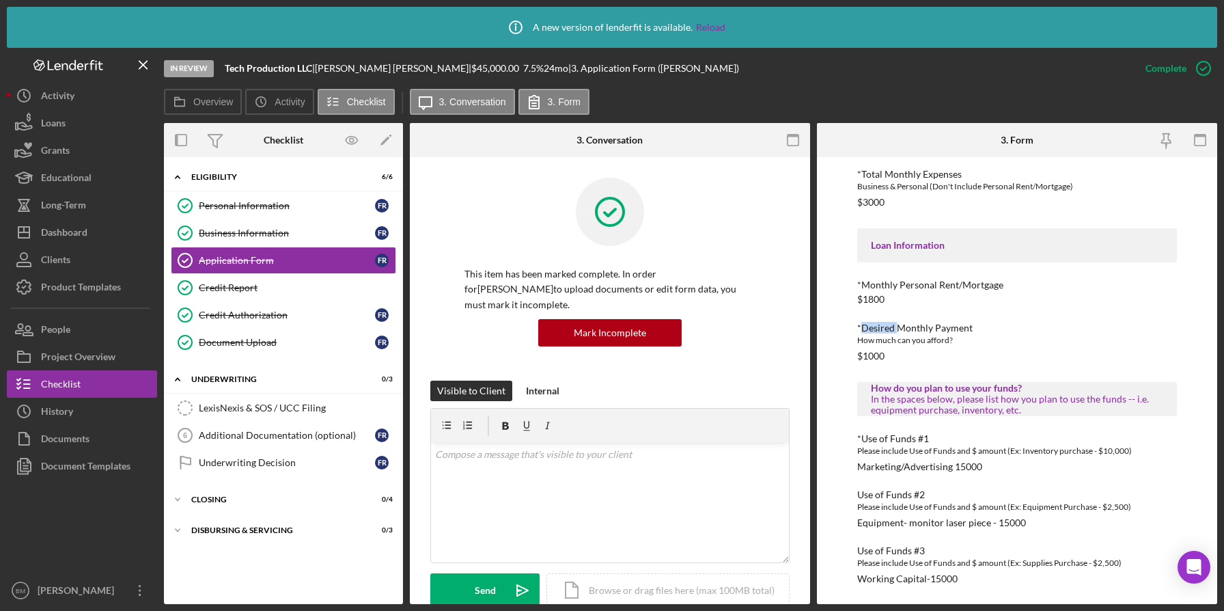
click at [888, 329] on div "*Desired Monthly Payment" at bounding box center [1017, 327] width 320 height 11
click at [471, 178] on div at bounding box center [610, 222] width 291 height 89
click at [466, 178] on div at bounding box center [610, 222] width 291 height 89
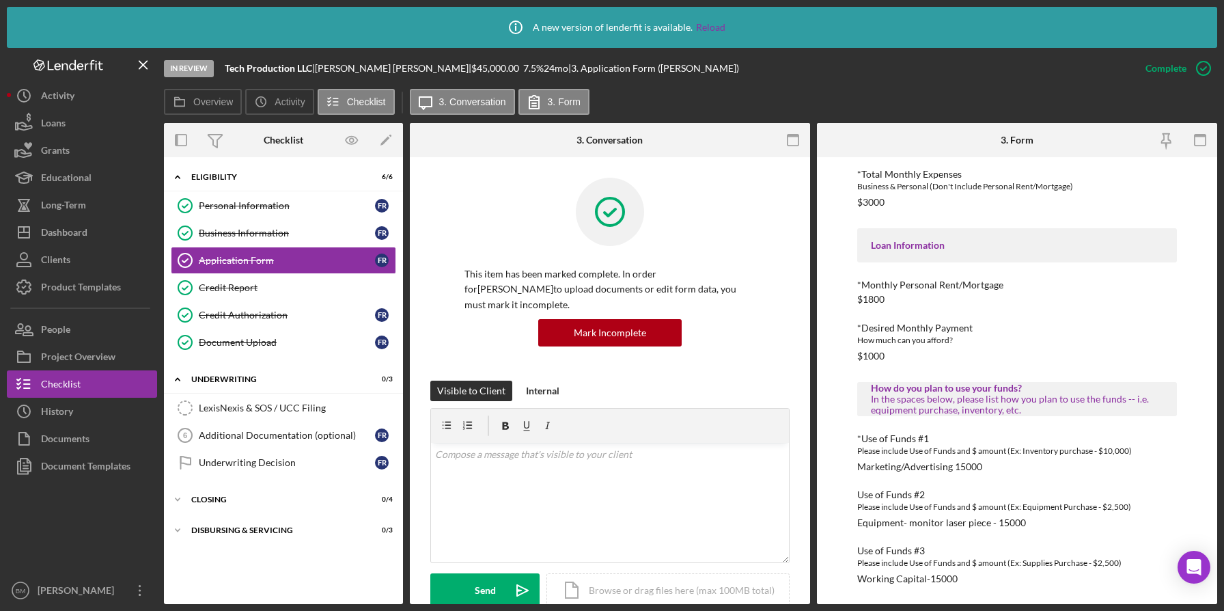
click at [496, 274] on p "This item has been marked complete. In order for Felton Richardson to upload do…" at bounding box center [610, 289] width 291 height 46
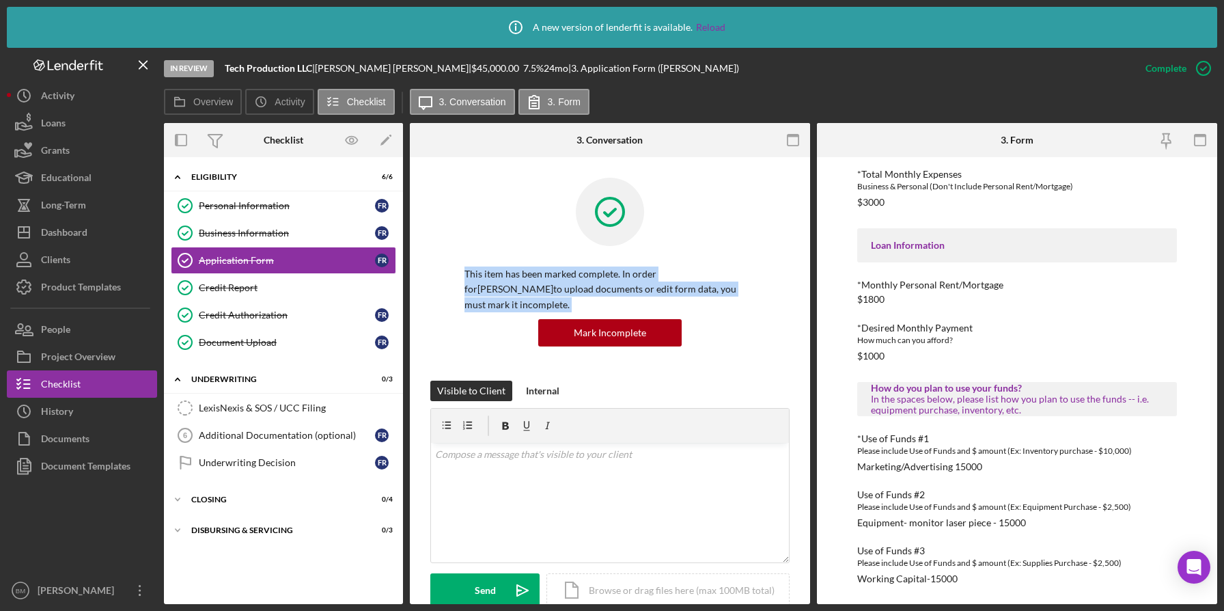
click at [496, 274] on p "This item has been marked complete. In order for Felton Richardson to upload do…" at bounding box center [610, 289] width 291 height 46
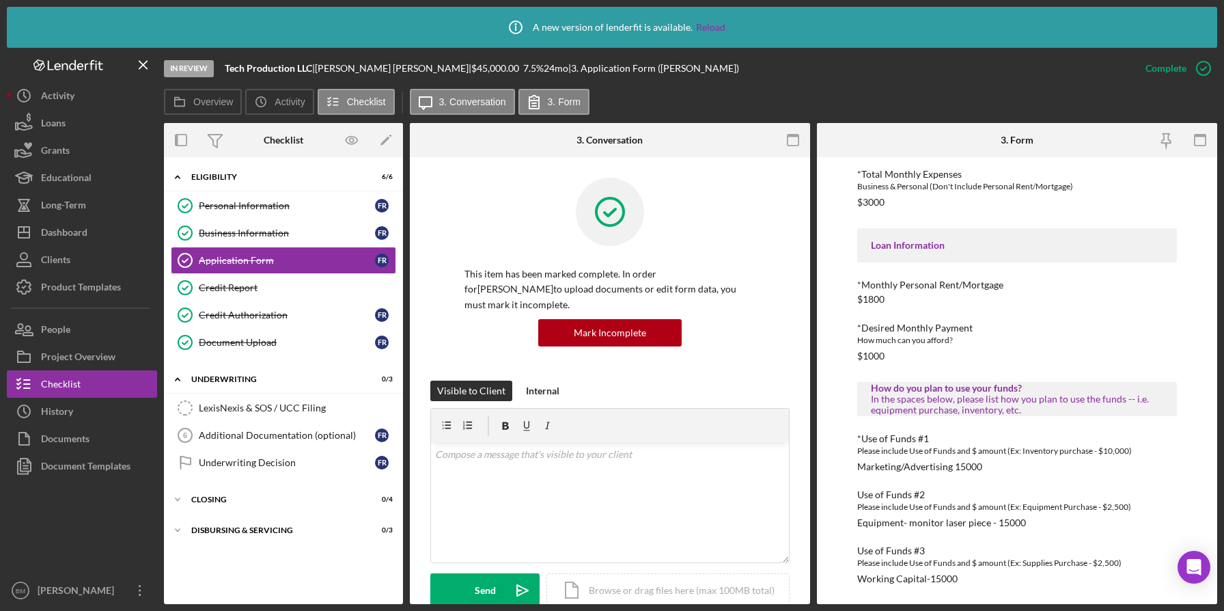
click at [512, 241] on div at bounding box center [610, 222] width 291 height 89
click at [753, 245] on div "This item has been marked complete. In order for Felton Richardson to upload do…" at bounding box center [609, 279] width 359 height 203
click at [708, 266] on p "This item has been marked complete. In order for Felton Richardson to upload do…" at bounding box center [610, 289] width 291 height 46
click at [673, 271] on p "This item has been marked complete. In order for Felton Richardson to upload do…" at bounding box center [610, 289] width 291 height 46
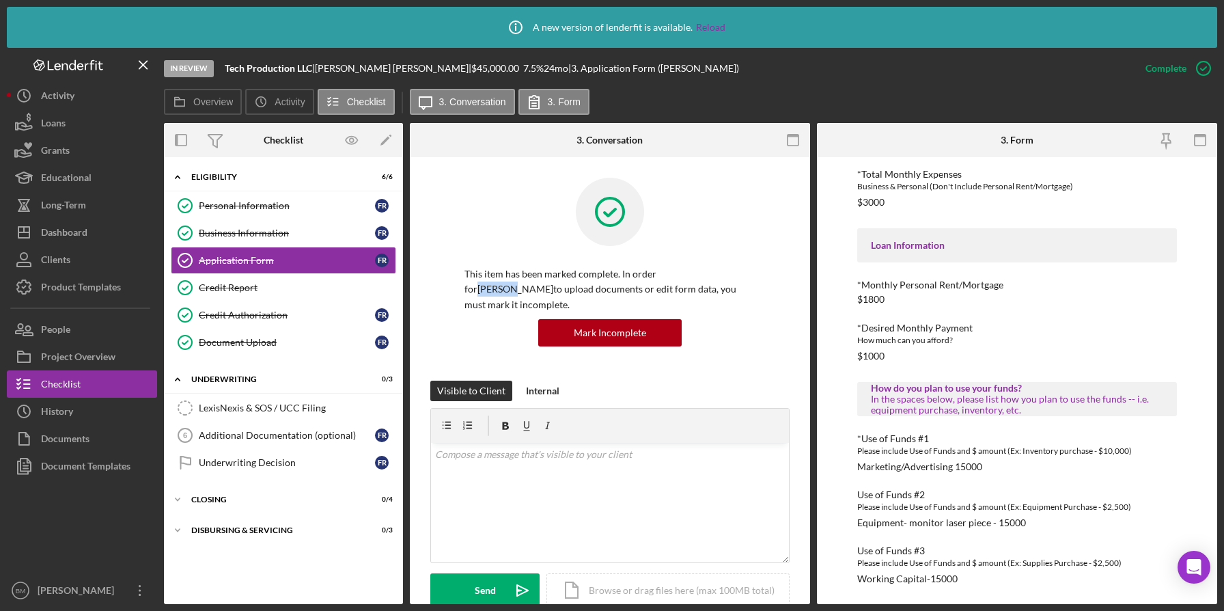
click at [673, 271] on p "This item has been marked complete. In order for Felton Richardson to upload do…" at bounding box center [610, 289] width 291 height 46
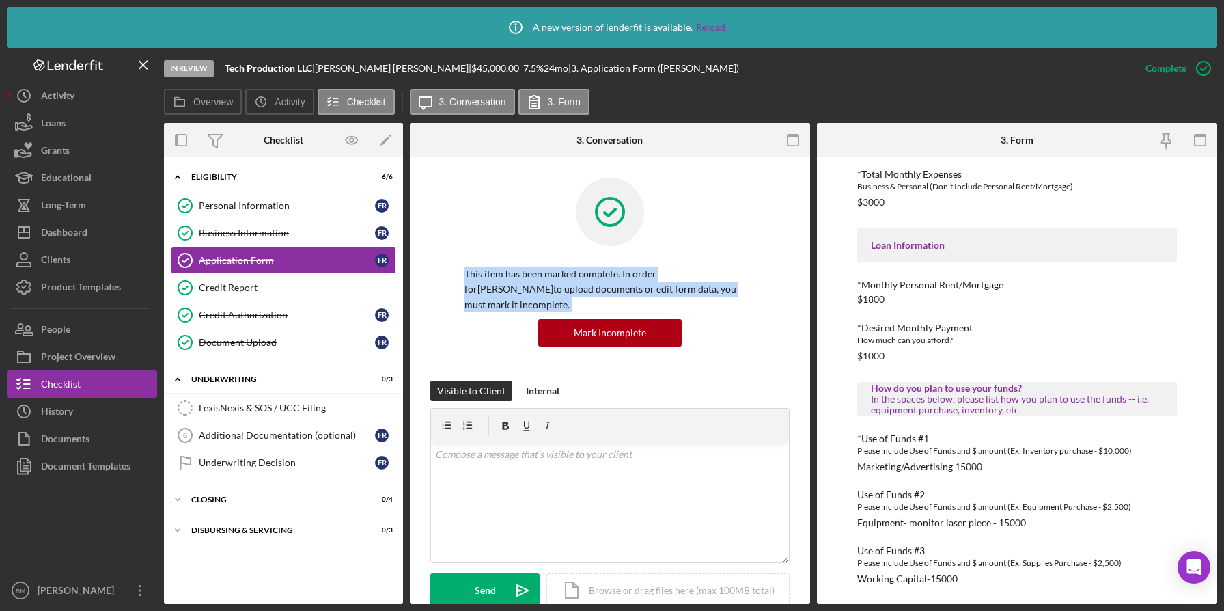
click at [673, 271] on p "This item has been marked complete. In order for Felton Richardson to upload do…" at bounding box center [610, 289] width 291 height 46
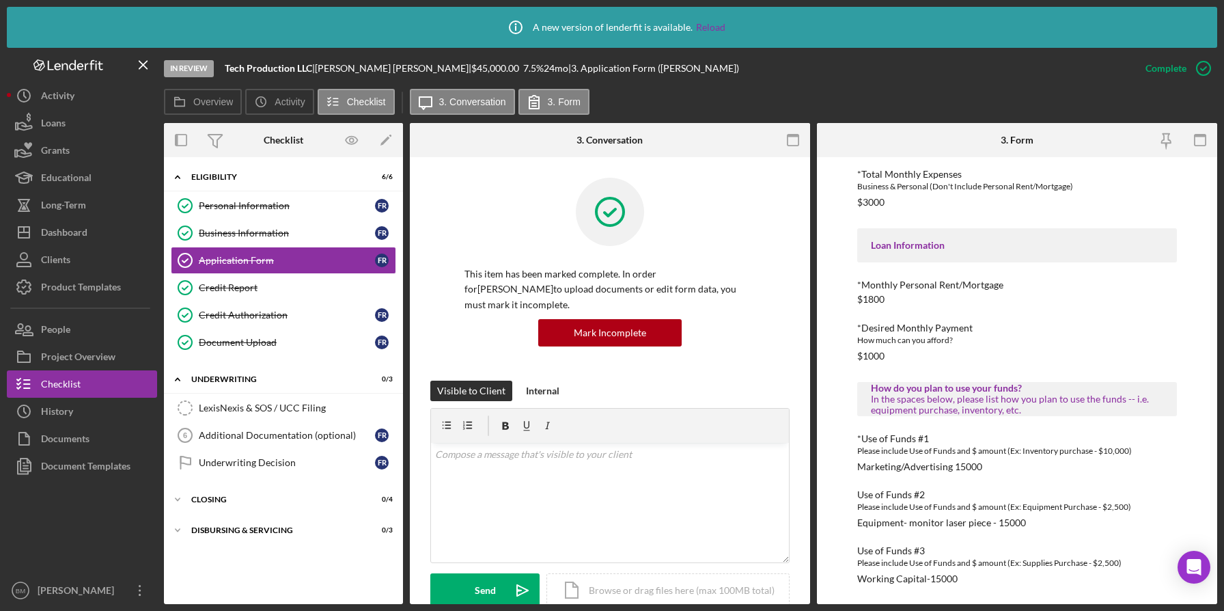
click at [665, 235] on div at bounding box center [610, 222] width 291 height 89
click at [669, 514] on div "v Color teal Color pink Remove color Add row above Add row below Add column bef…" at bounding box center [610, 503] width 358 height 120
